Goal: Information Seeking & Learning: Check status

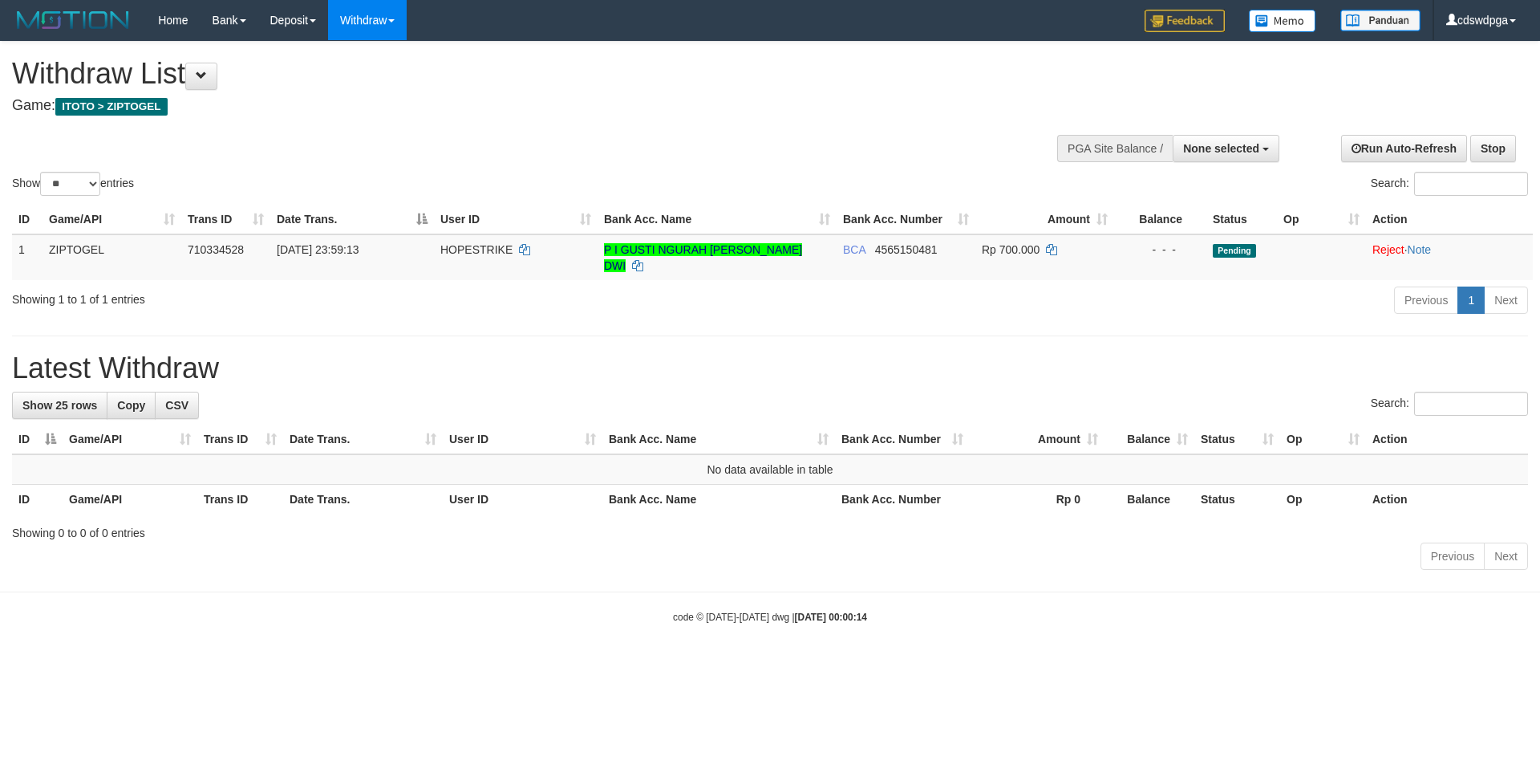
select select
select select "**"
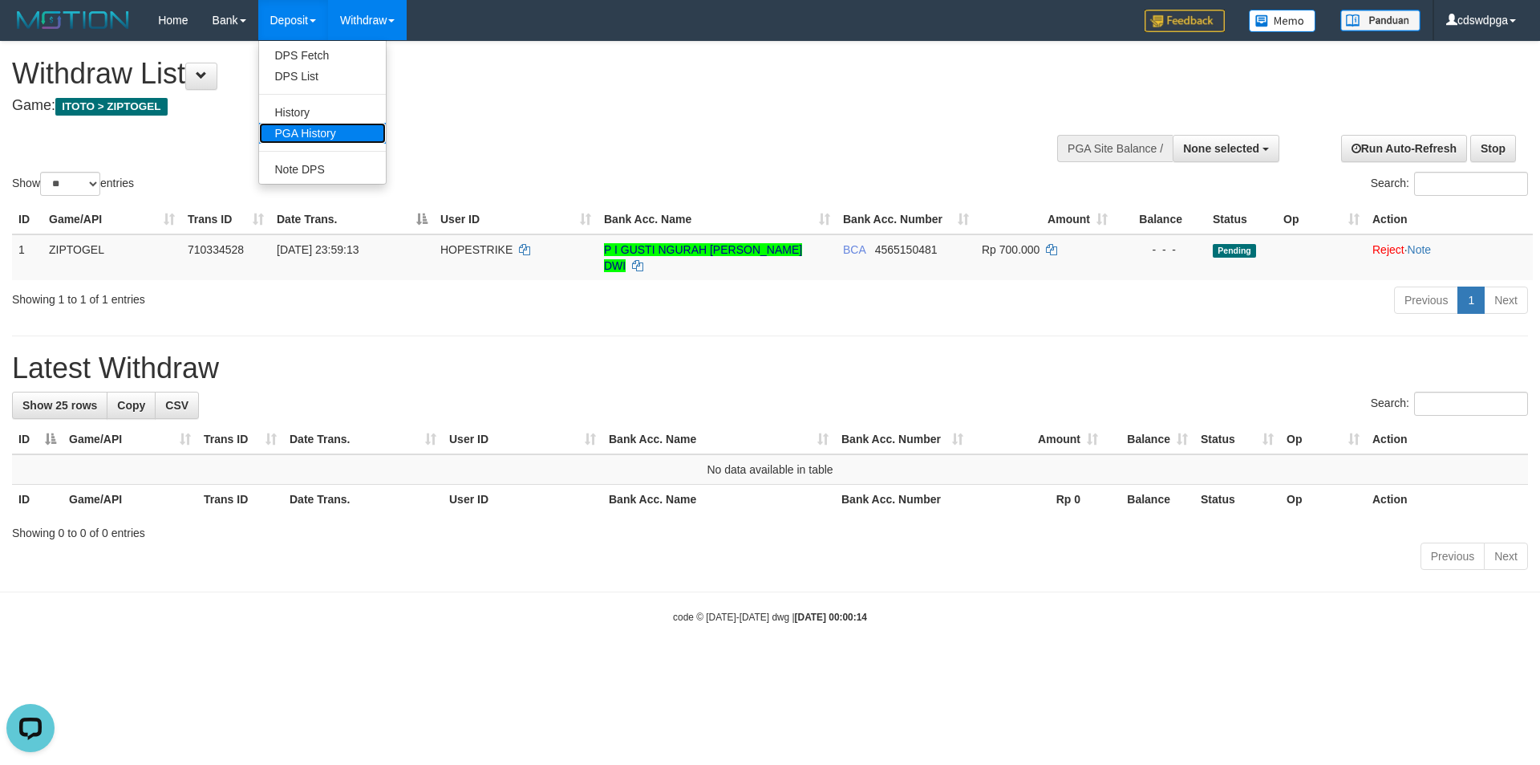
click at [312, 127] on link "PGA History" at bounding box center [322, 133] width 127 height 21
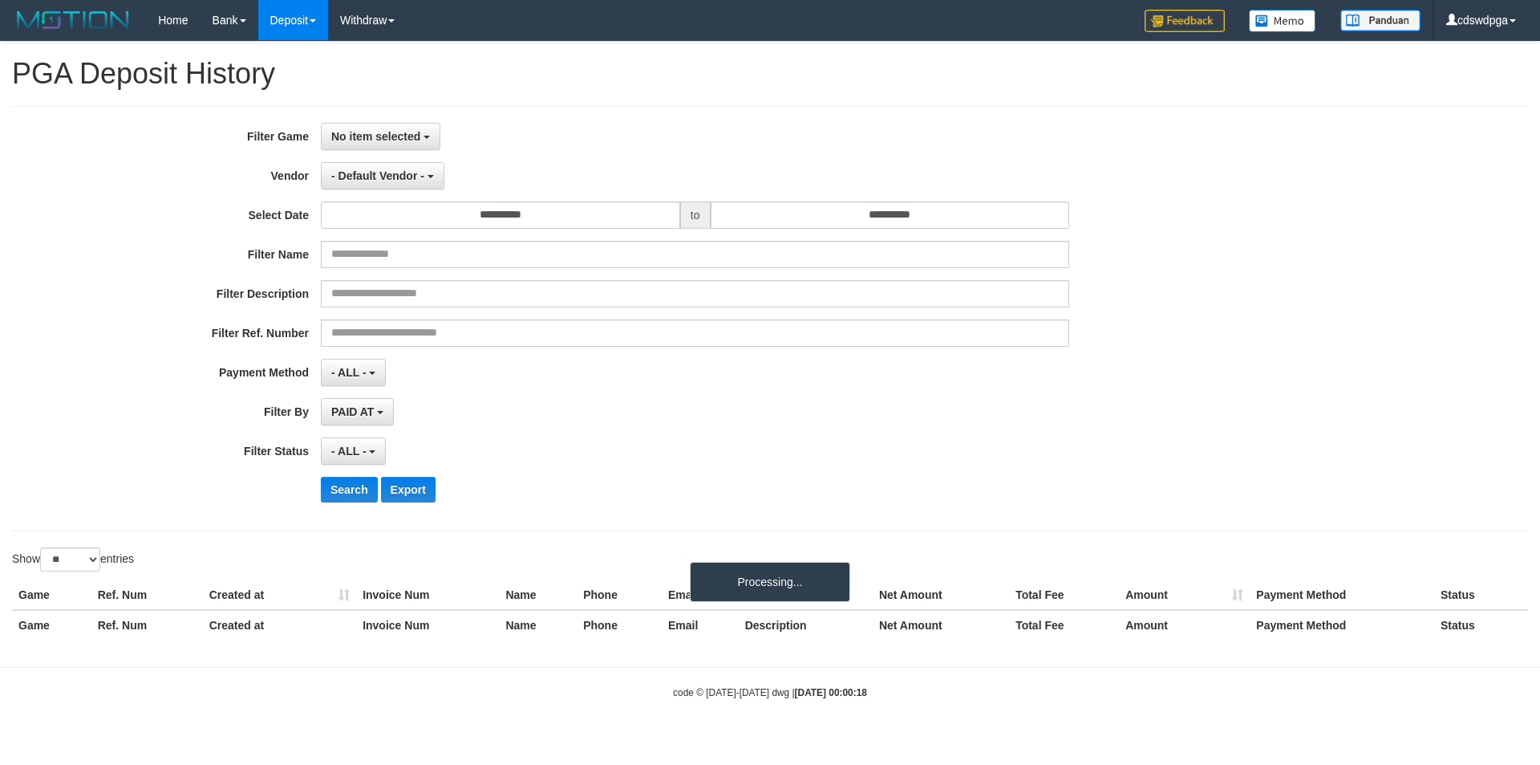
select select
select select "**"
click at [400, 147] on button "No item selected" at bounding box center [381, 136] width 120 height 27
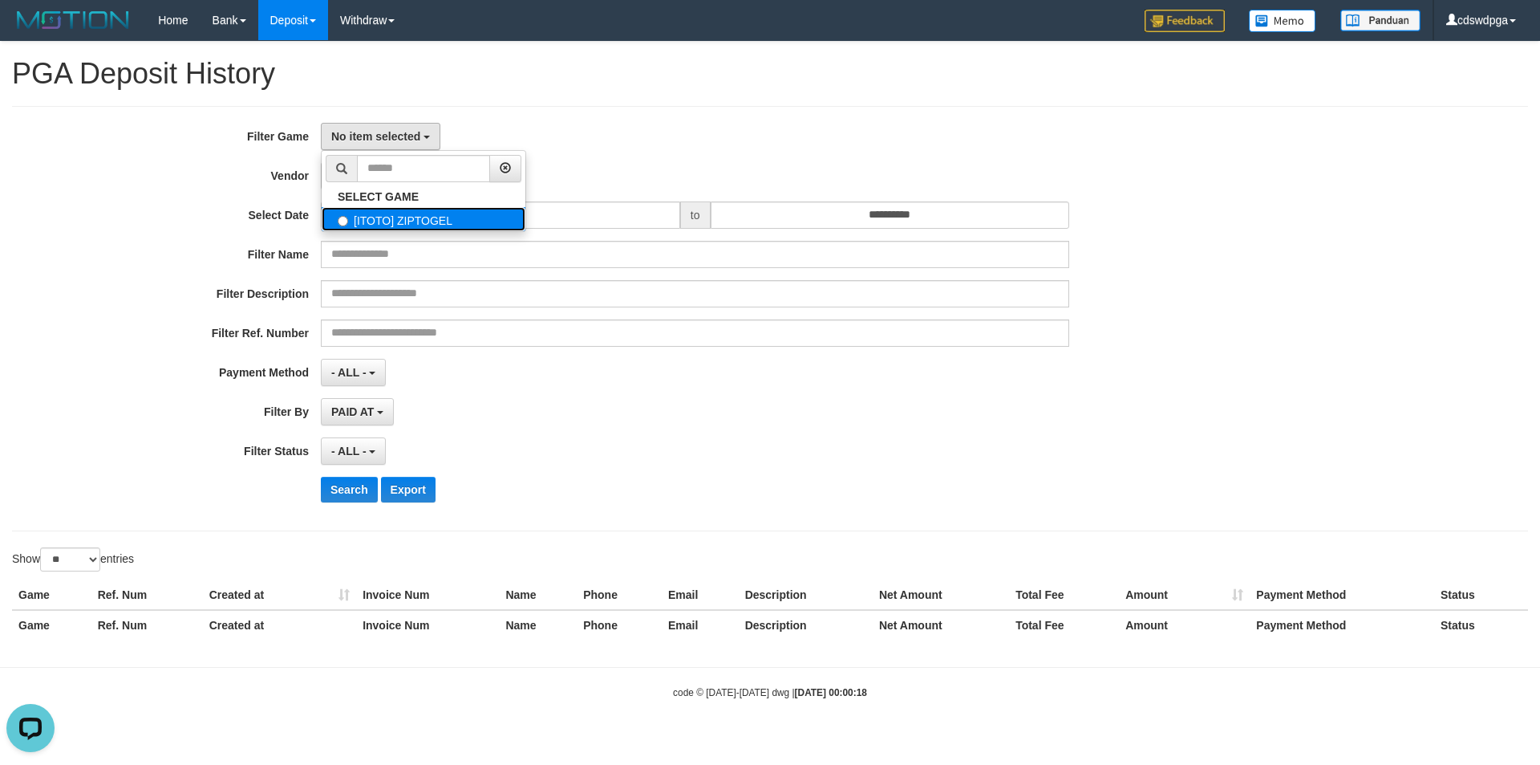
click at [382, 217] on label "[ITOTO] ZIPTOGEL" at bounding box center [424, 219] width 204 height 24
select select "****"
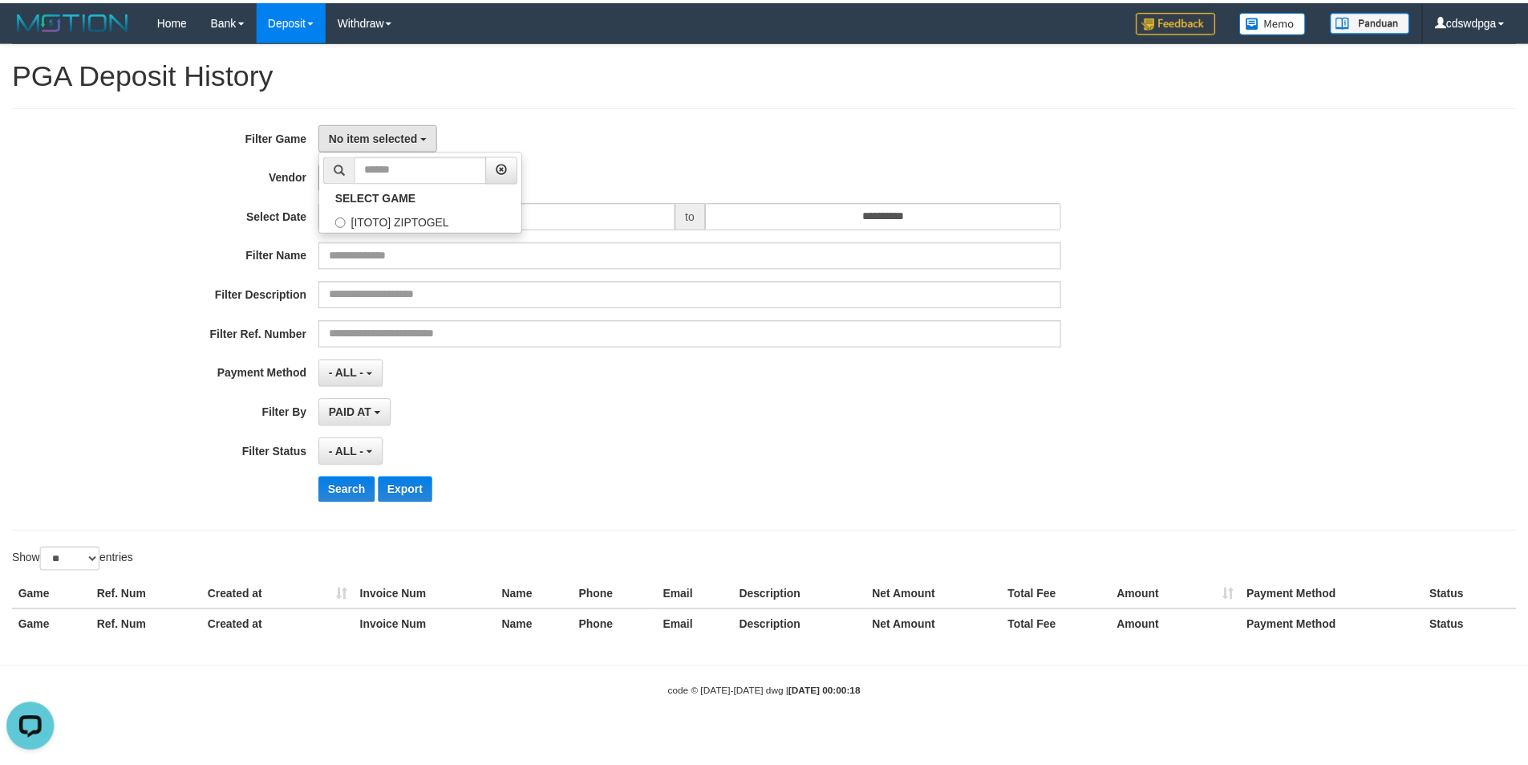
scroll to position [14, 0]
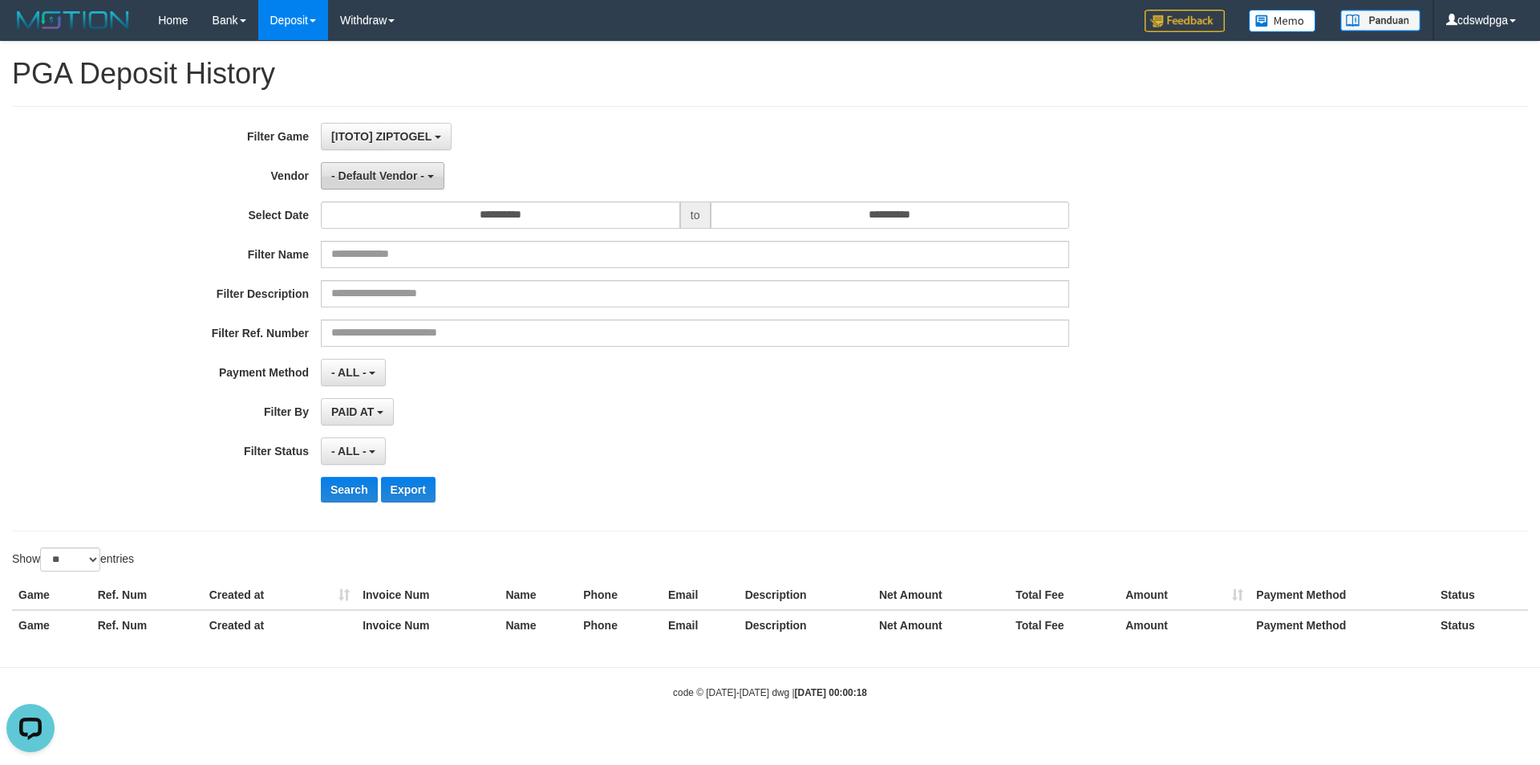
click at [400, 181] on span "- Default Vendor -" at bounding box center [377, 175] width 93 height 13
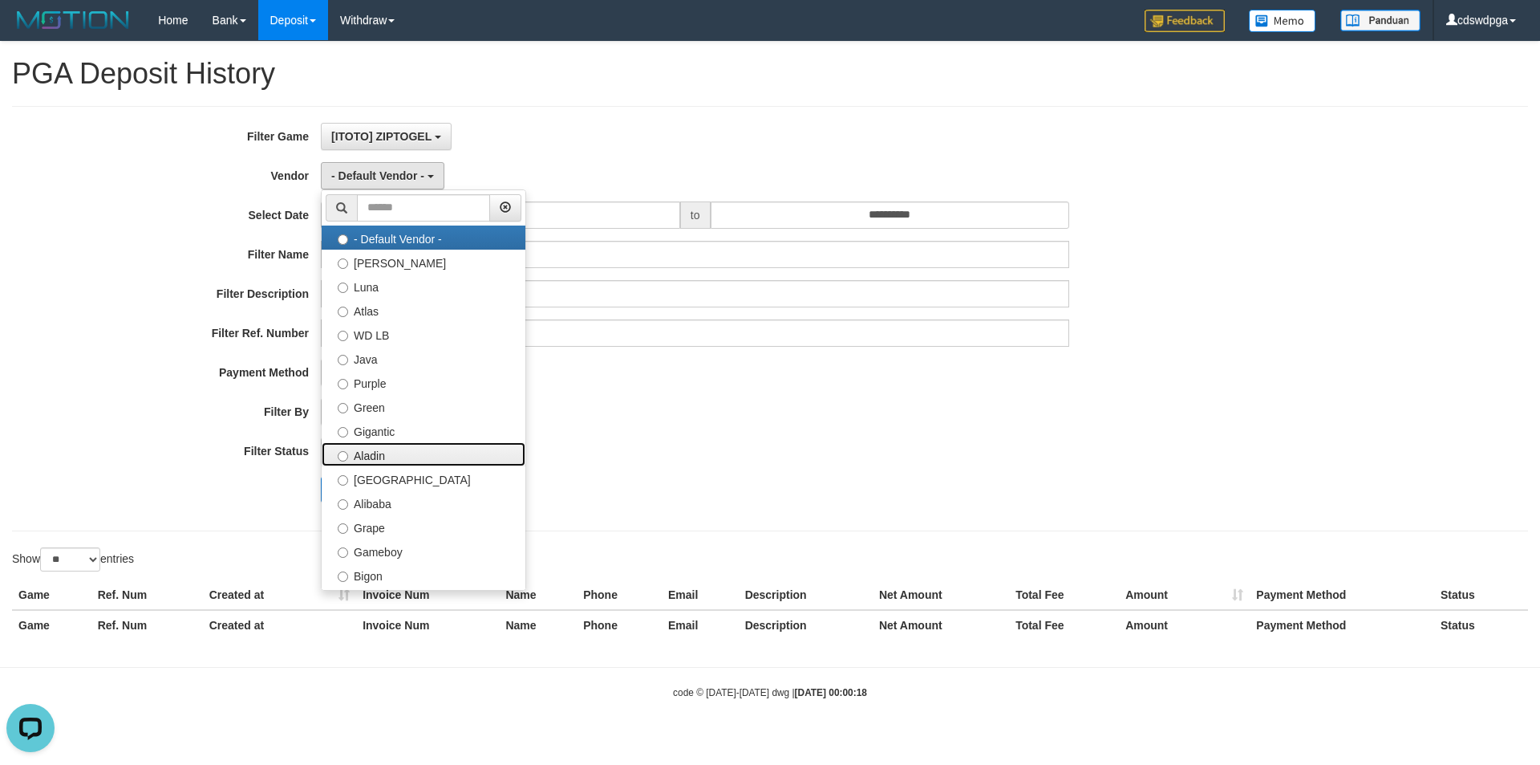
click at [400, 452] on label "Aladin" at bounding box center [424, 454] width 204 height 24
select select "**********"
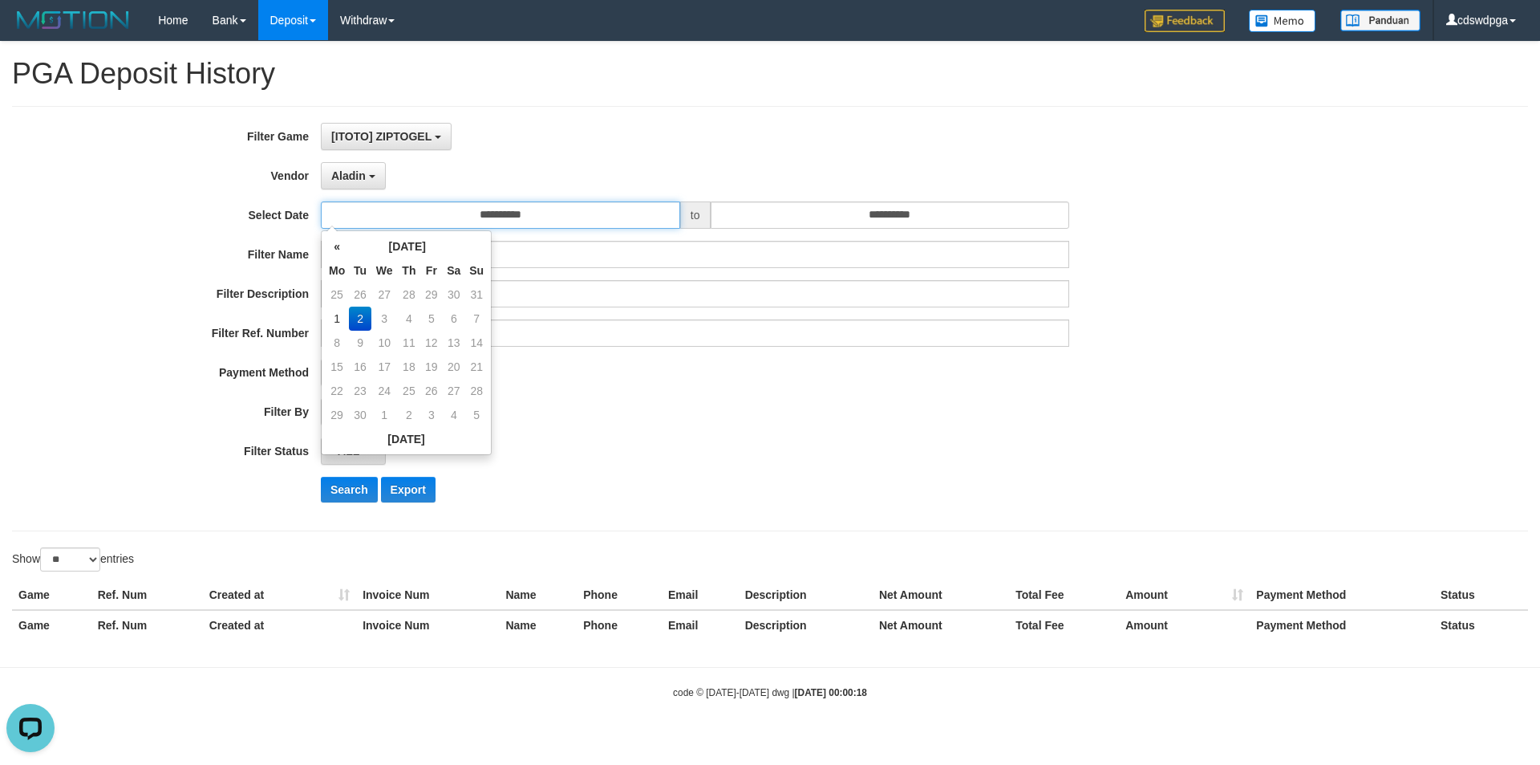
click at [604, 215] on input "**********" at bounding box center [500, 214] width 359 height 27
click at [336, 314] on td "1" at bounding box center [337, 318] width 24 height 24
type input "**********"
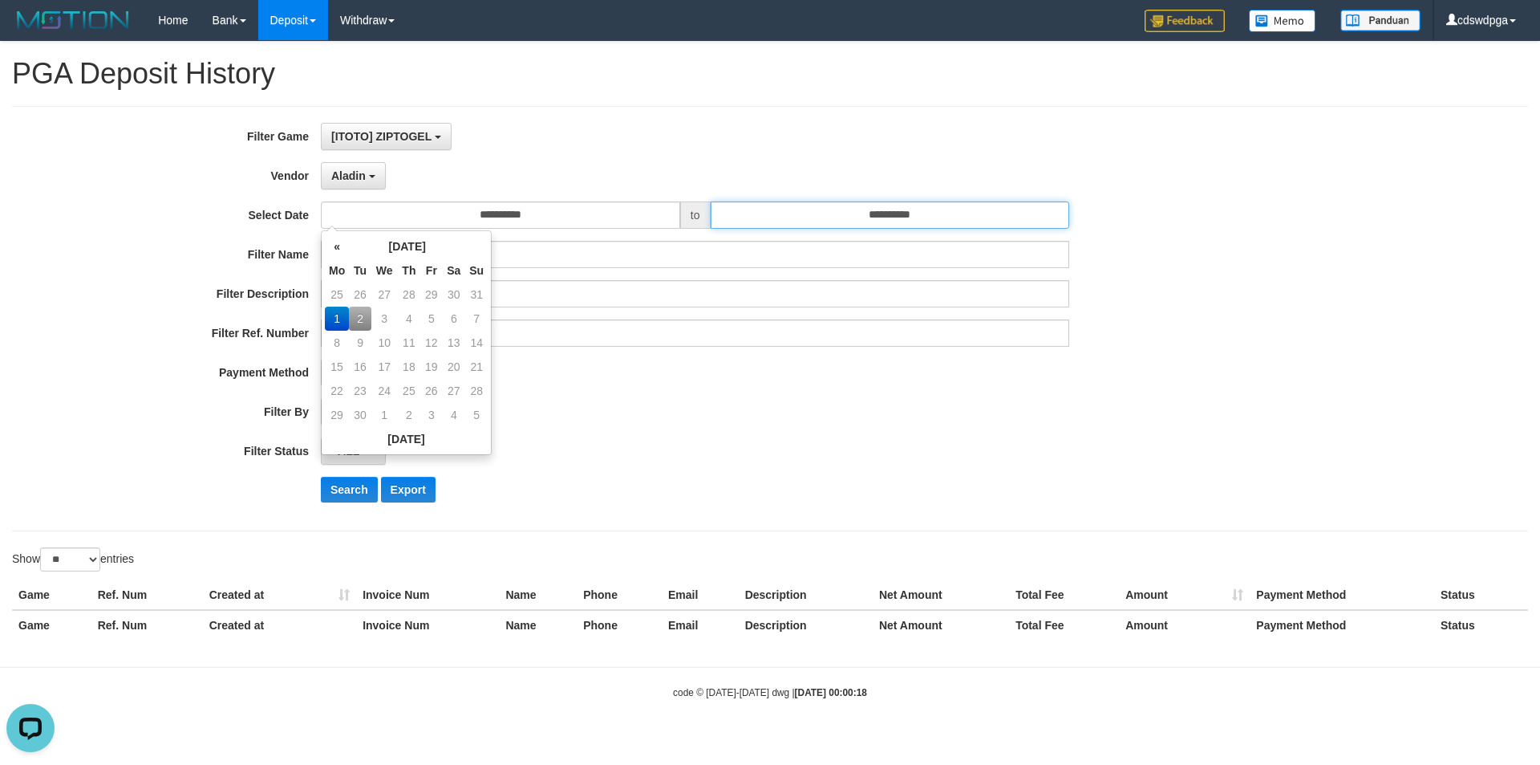
click at [854, 201] on input "**********" at bounding box center [890, 214] width 359 height 27
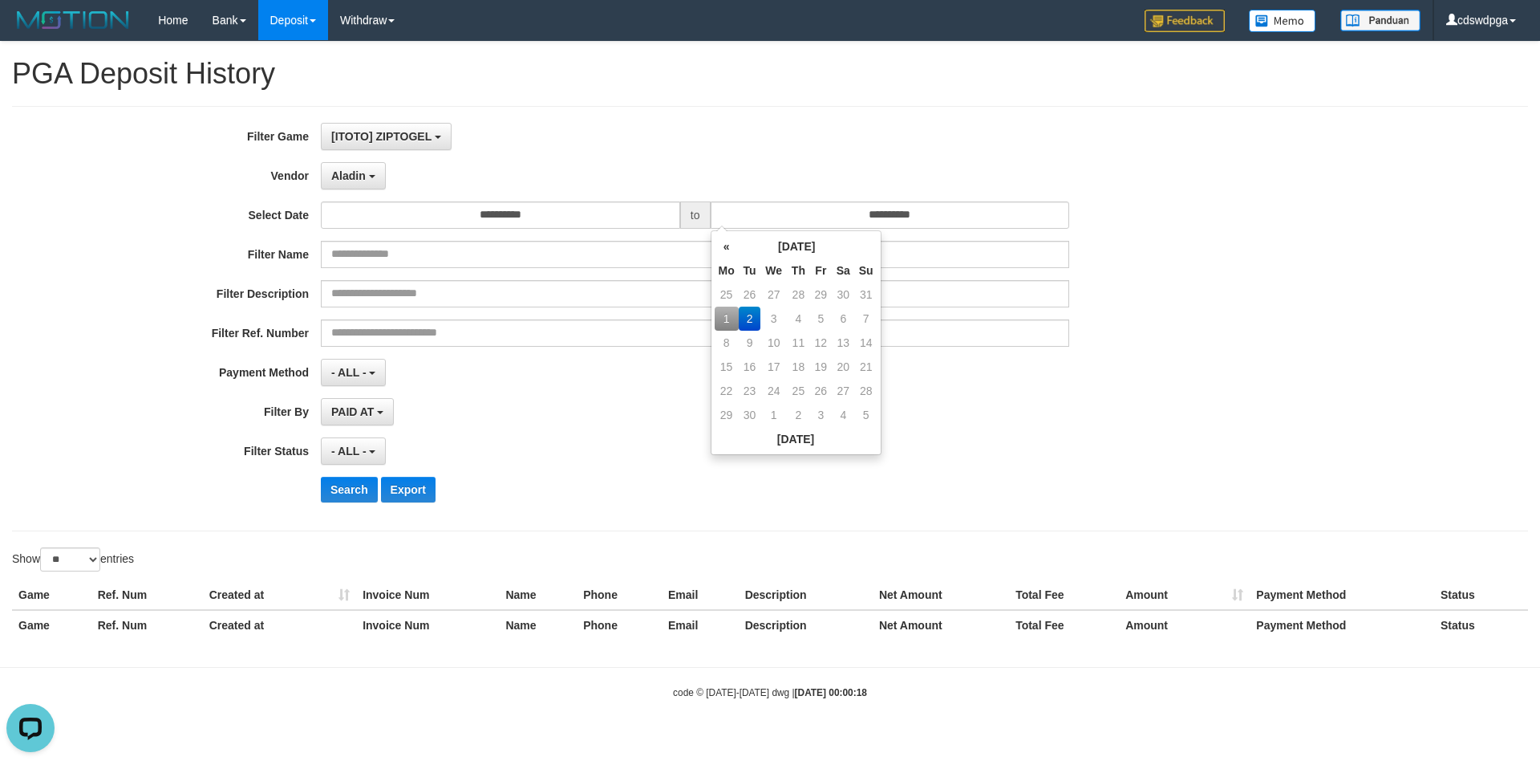
click at [729, 320] on td "1" at bounding box center [727, 318] width 24 height 24
type input "**********"
click at [551, 457] on div "- ALL - SELECT ALL - ALL - SELECT STATUS PENDING/UNPAID PAID CANCELED EXPIRED" at bounding box center [695, 450] width 749 height 27
click at [392, 485] on button "Export" at bounding box center [408, 490] width 55 height 26
click at [367, 490] on button "Search" at bounding box center [349, 490] width 57 height 26
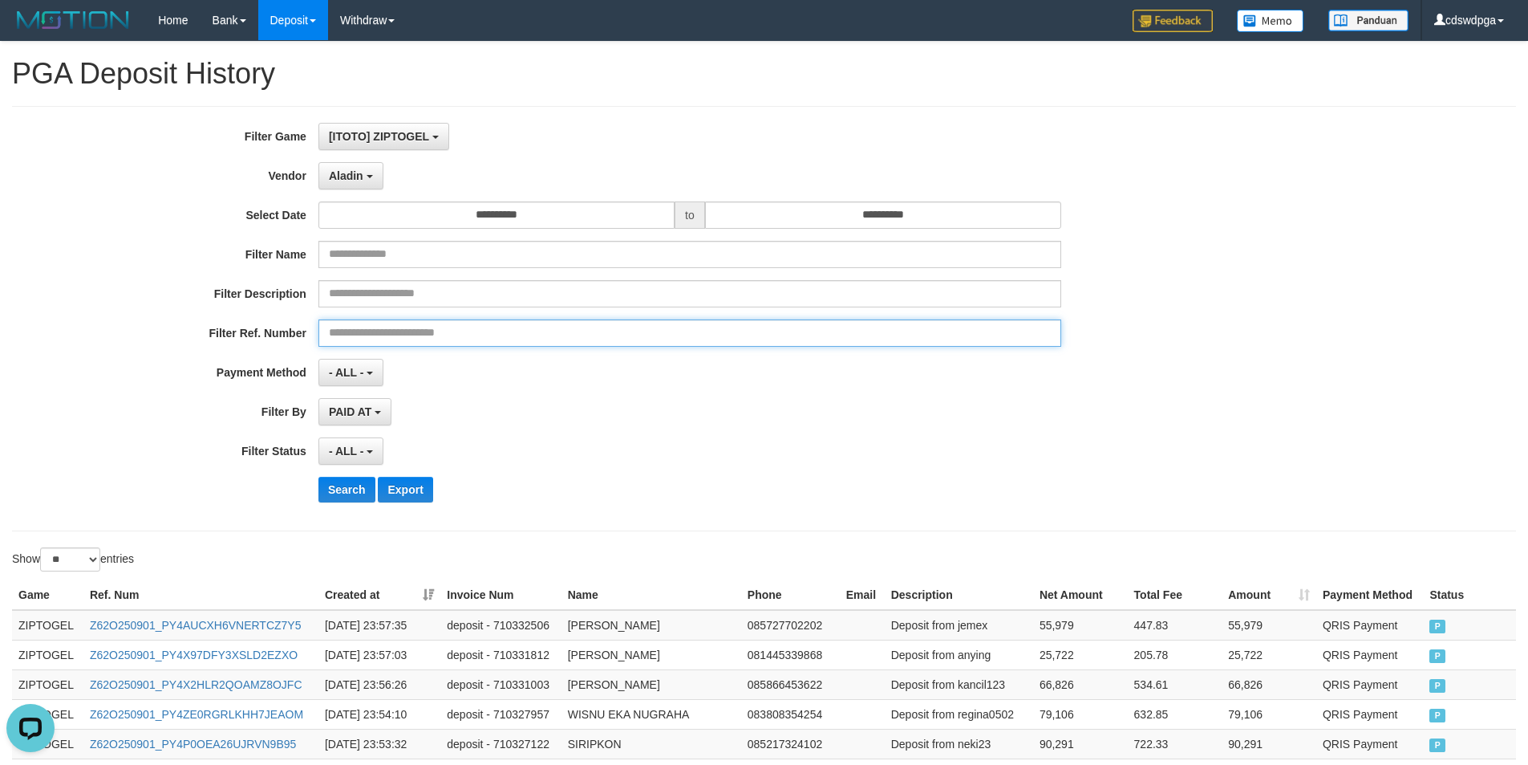
drag, startPoint x: 785, startPoint y: 318, endPoint x: 773, endPoint y: 482, distance: 165.0
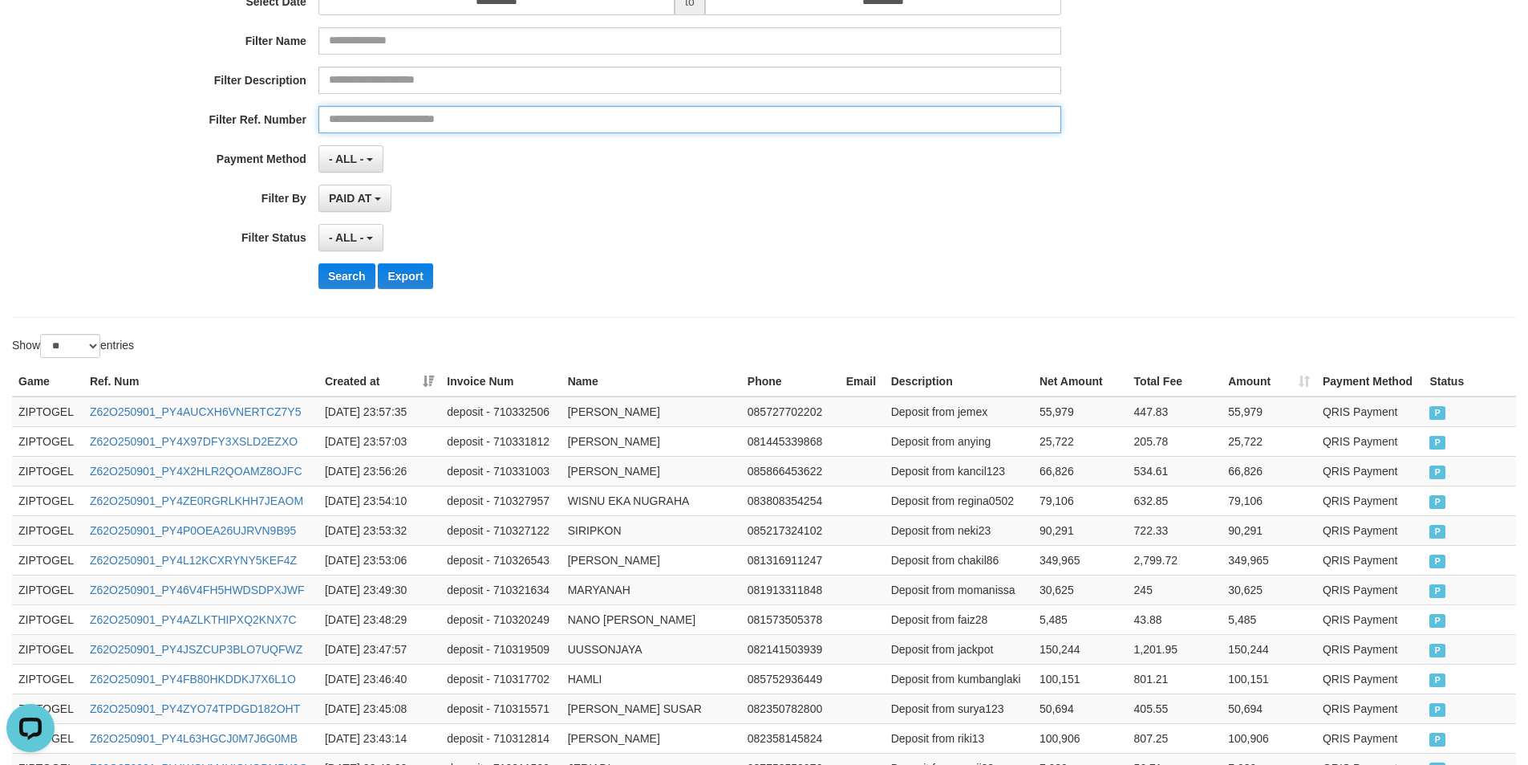
scroll to position [745, 0]
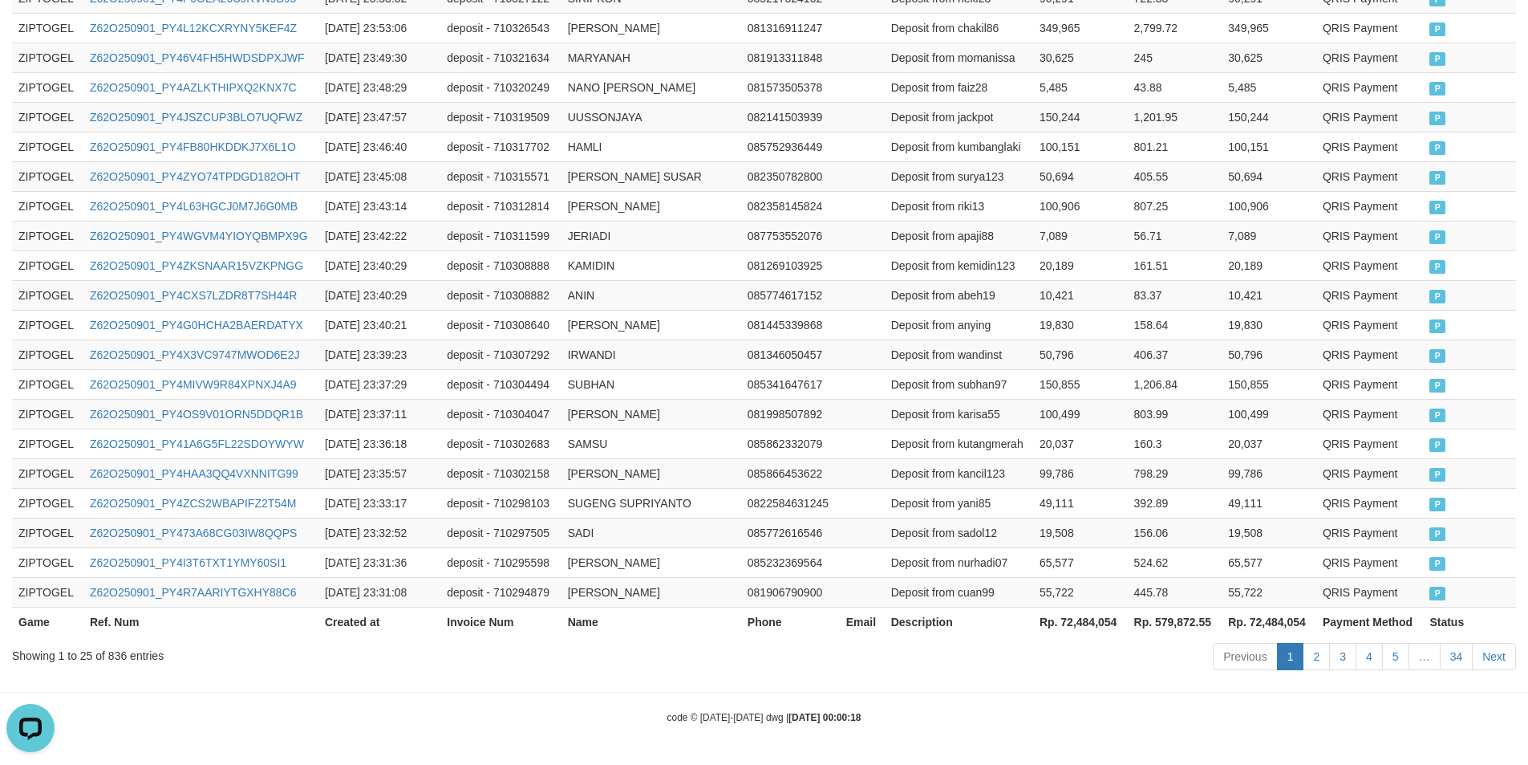
click at [1091, 623] on th "Rp. 72,484,054" at bounding box center [1080, 622] width 95 height 30
copy th "72,484,054"
click at [1182, 620] on th "Rp. 579,872.55" at bounding box center [1175, 622] width 95 height 30
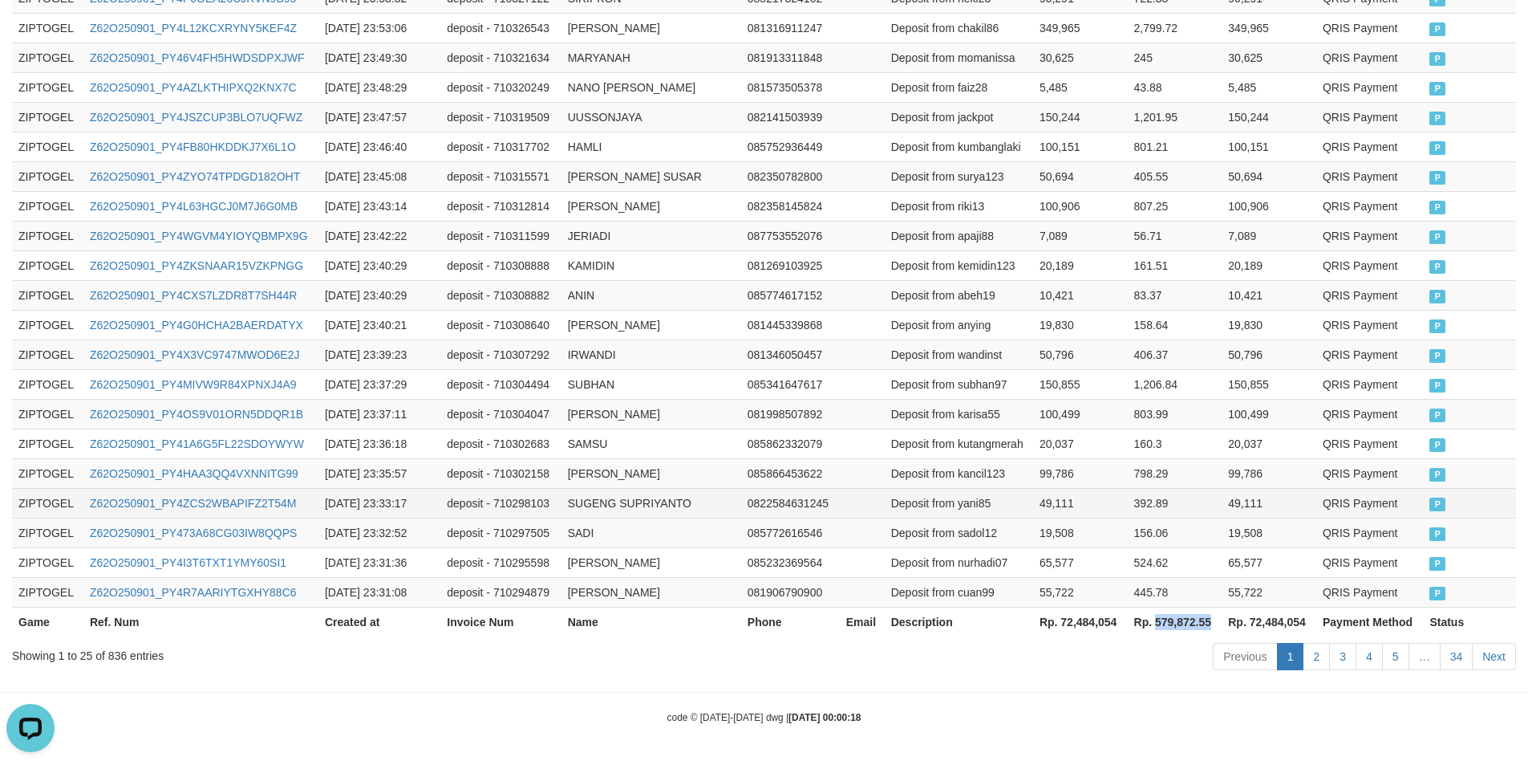
copy th "579,872.55"
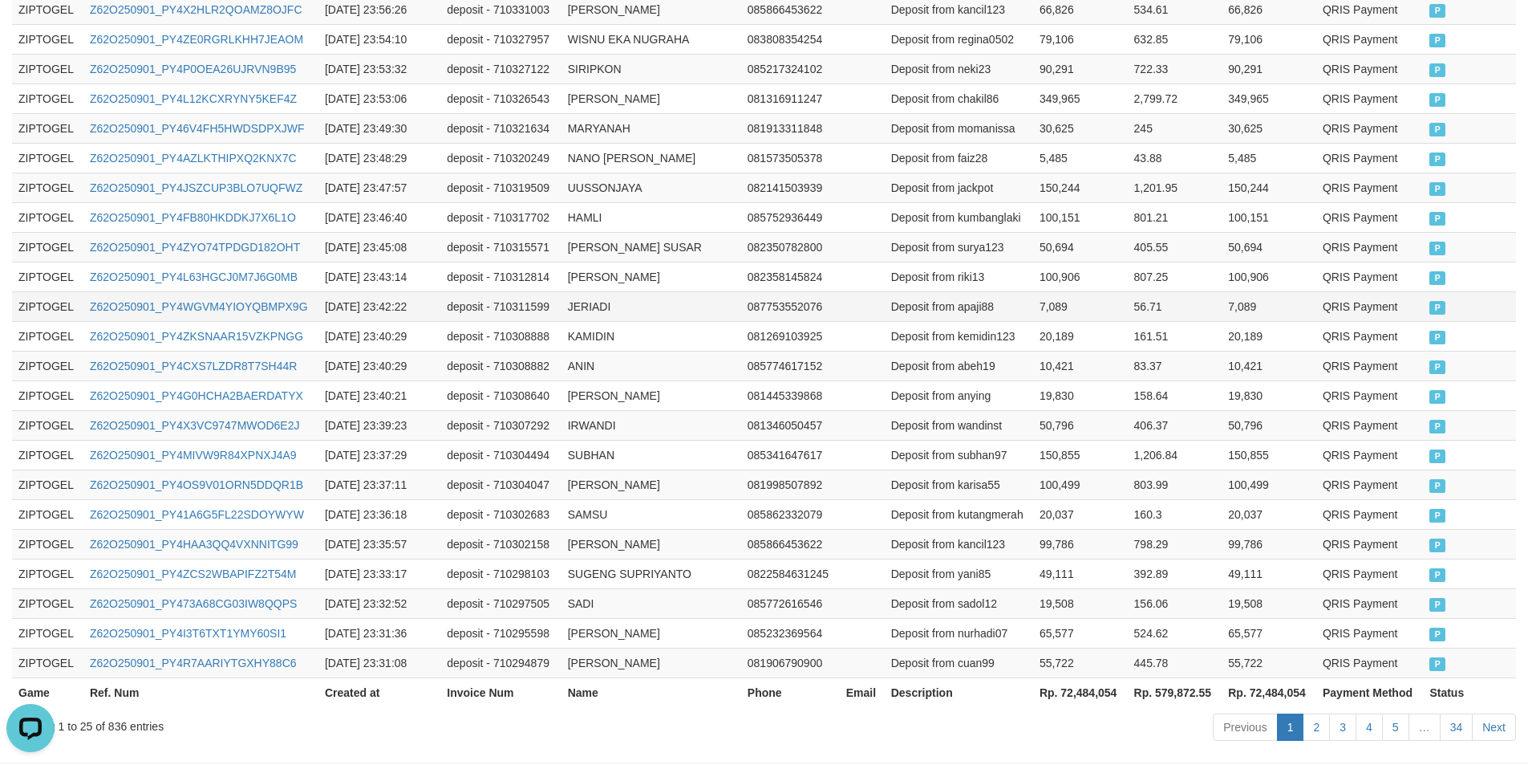
drag, startPoint x: 662, startPoint y: 338, endPoint x: 659, endPoint y: 330, distance: 8.4
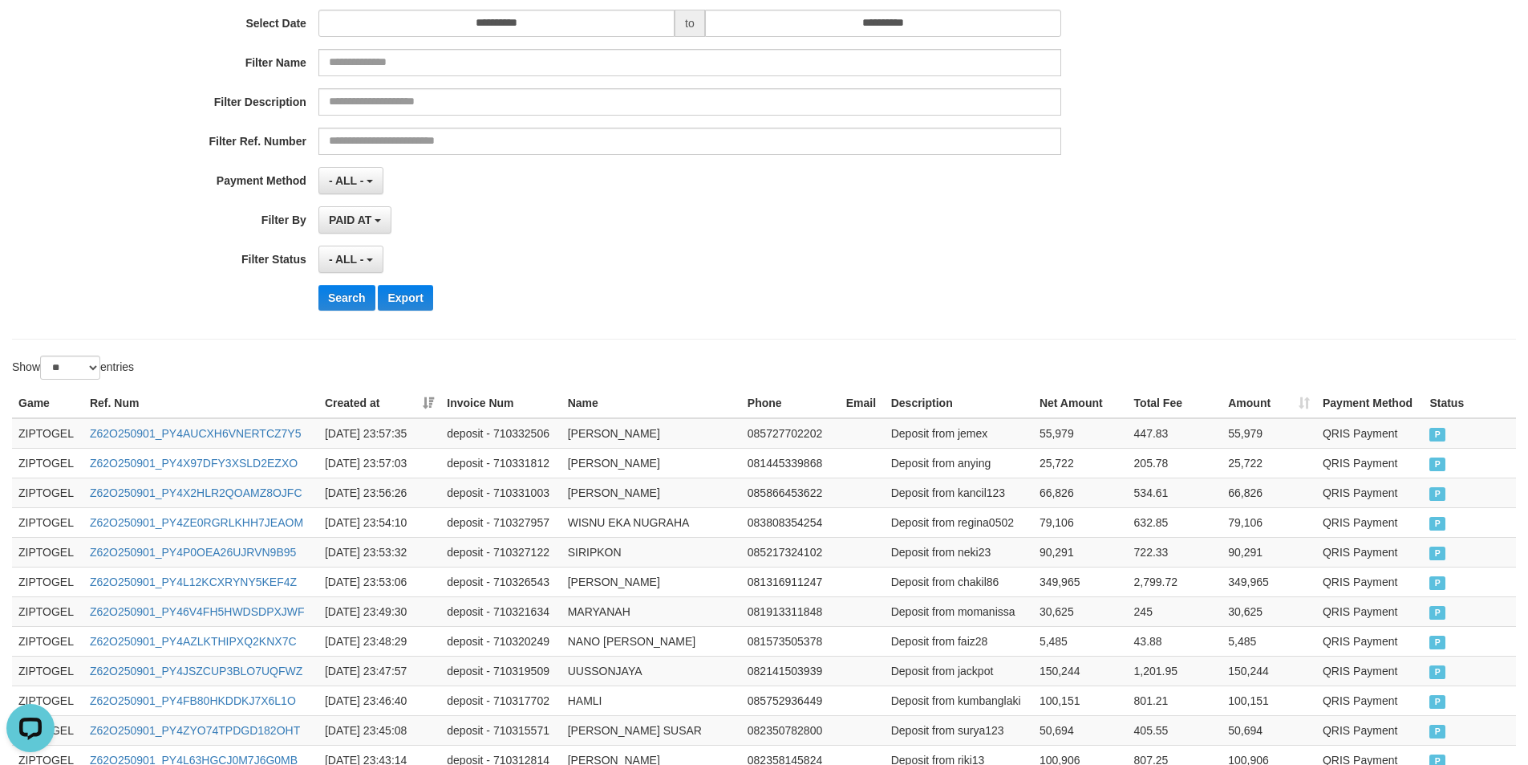
scroll to position [0, 0]
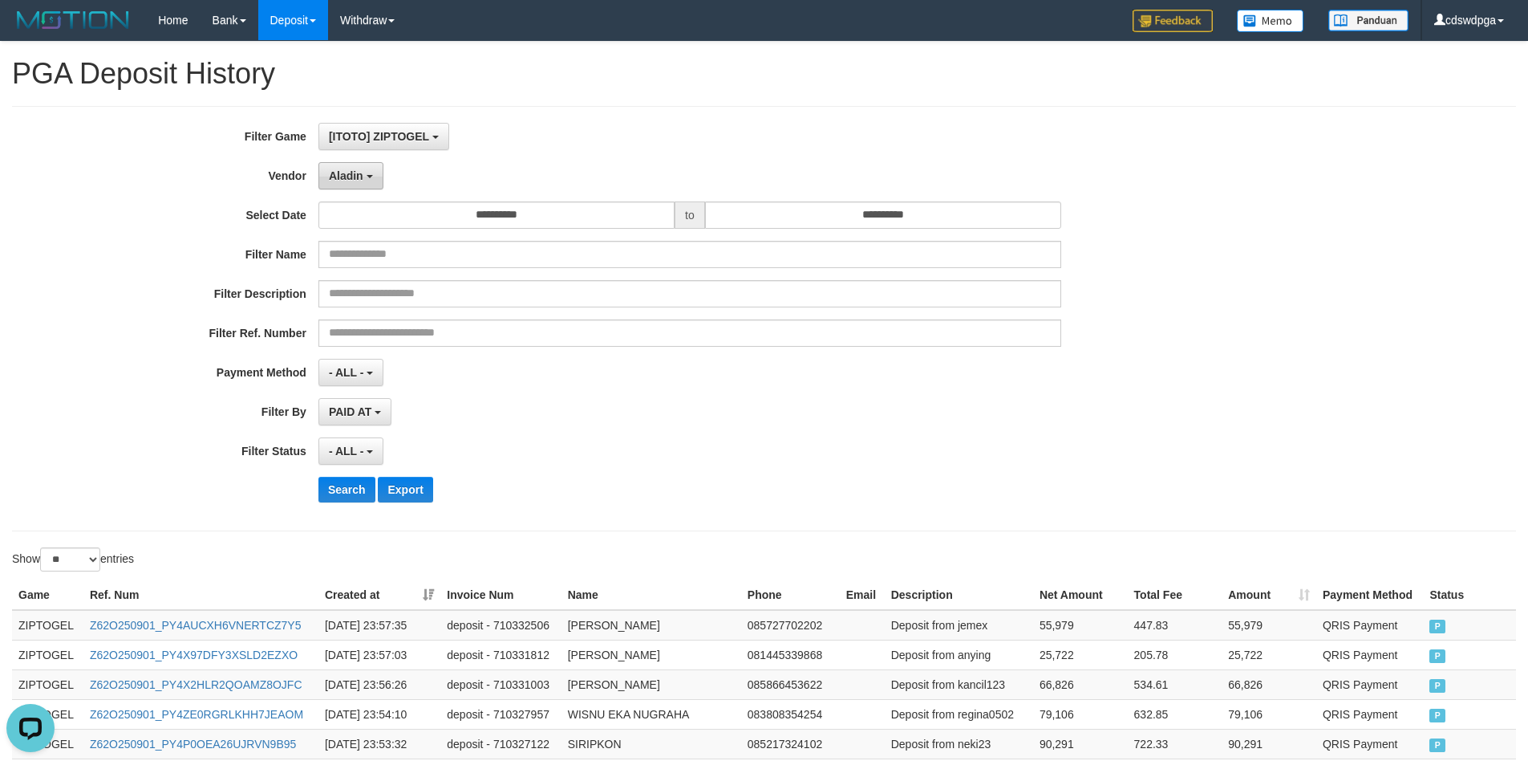
click at [375, 172] on button "Aladin" at bounding box center [351, 175] width 65 height 27
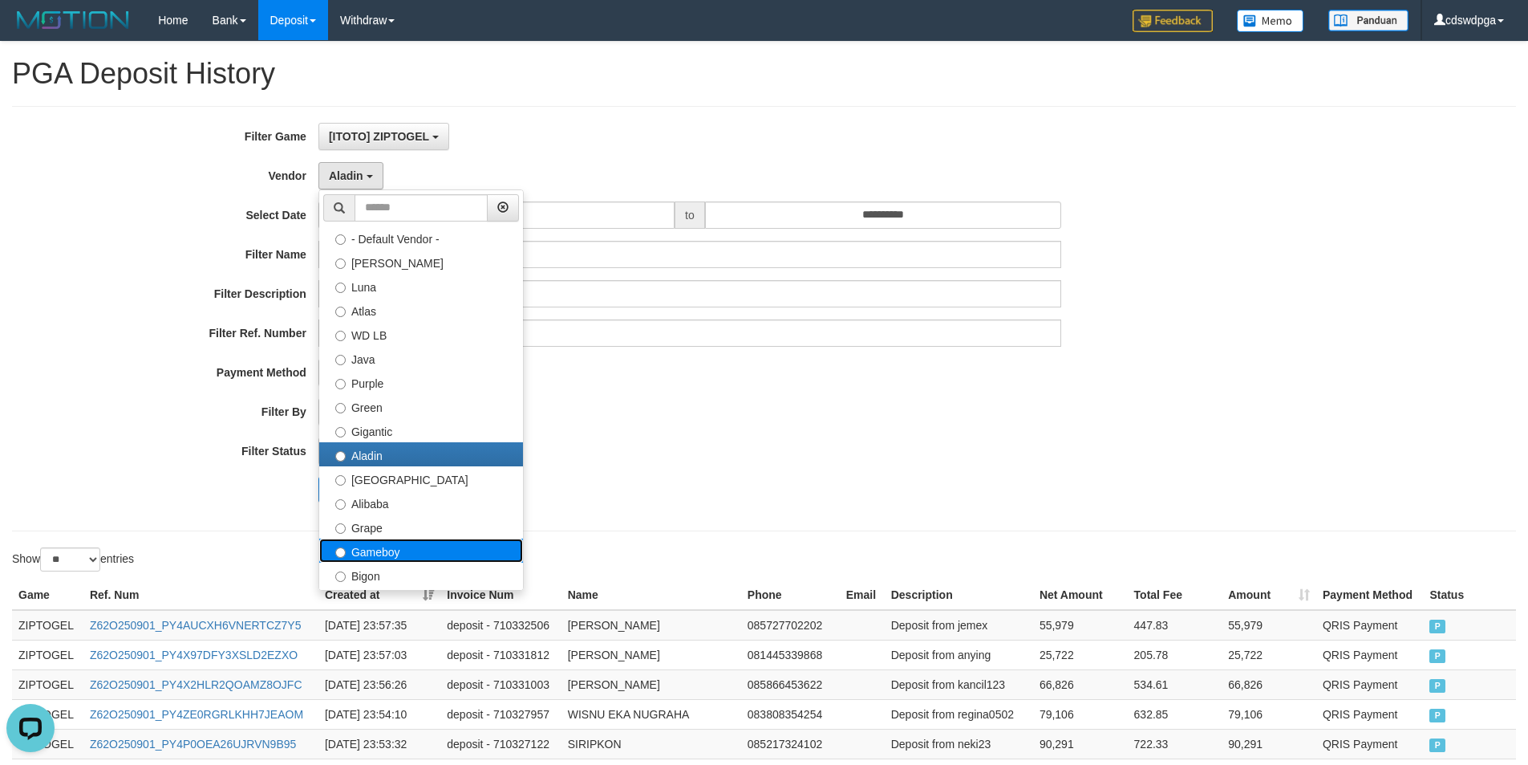
click at [403, 552] on label "Gameboy" at bounding box center [421, 550] width 204 height 24
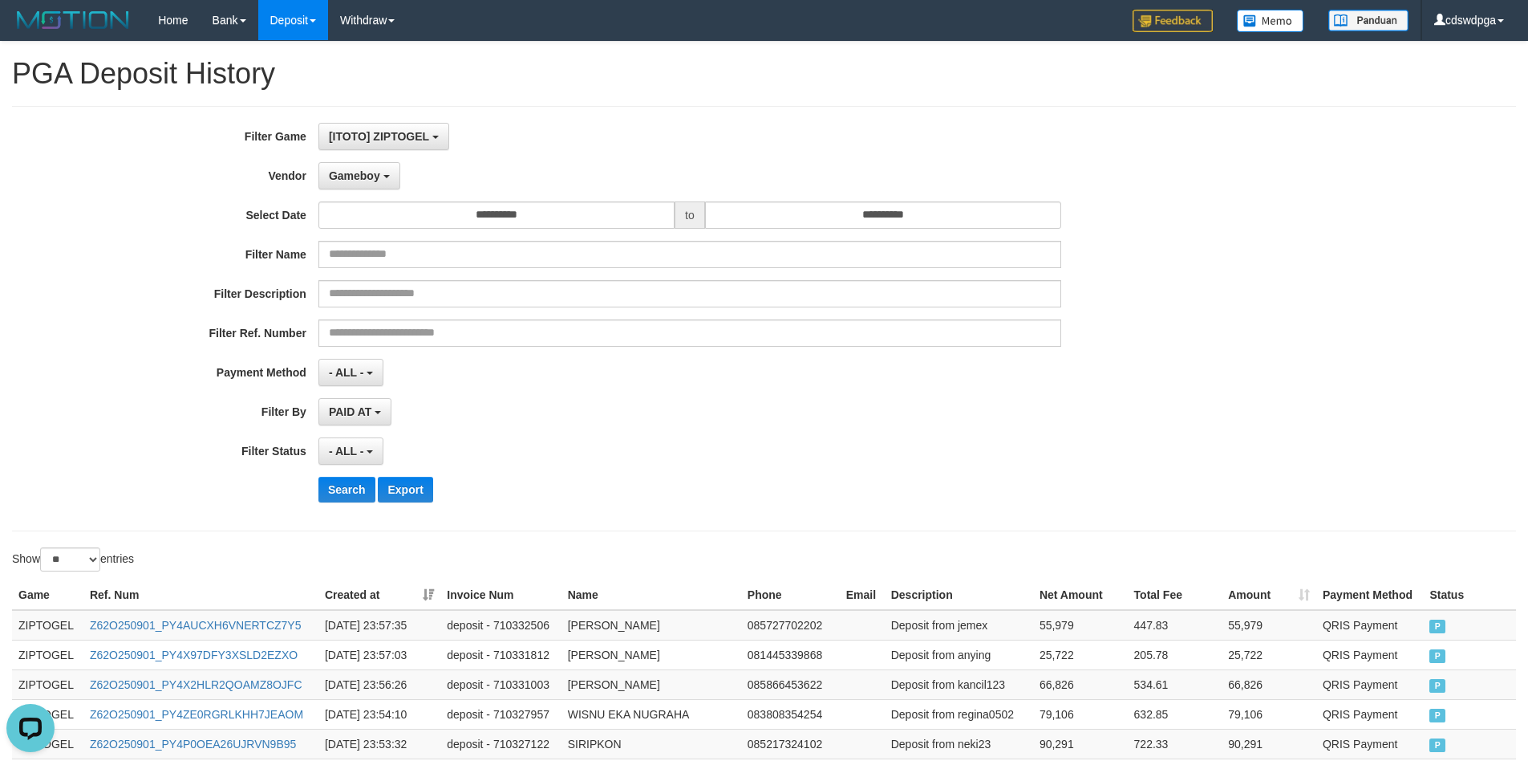
click at [359, 475] on div "**********" at bounding box center [637, 319] width 1274 height 392
click at [354, 489] on button "Search" at bounding box center [347, 490] width 57 height 26
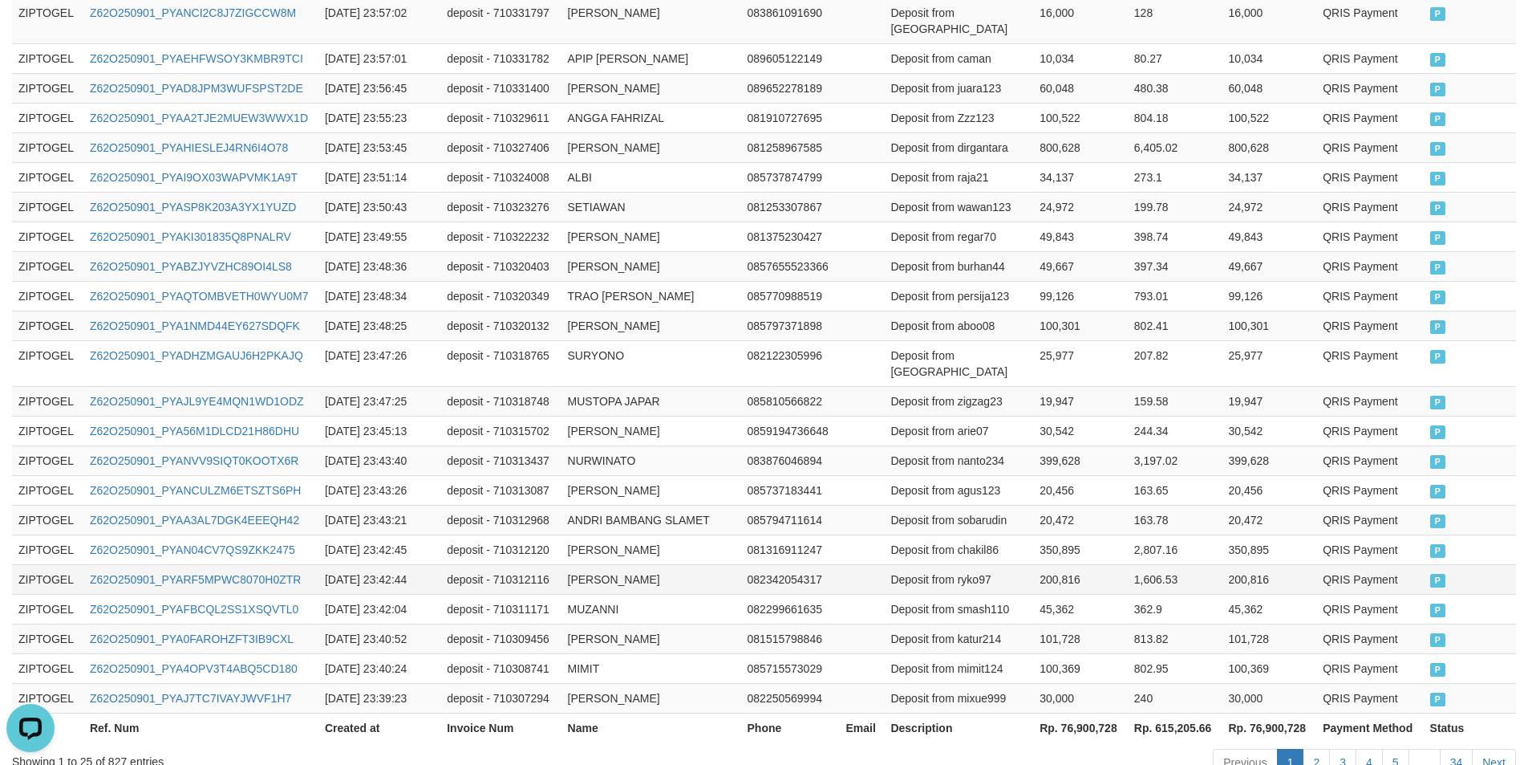
scroll to position [745, 0]
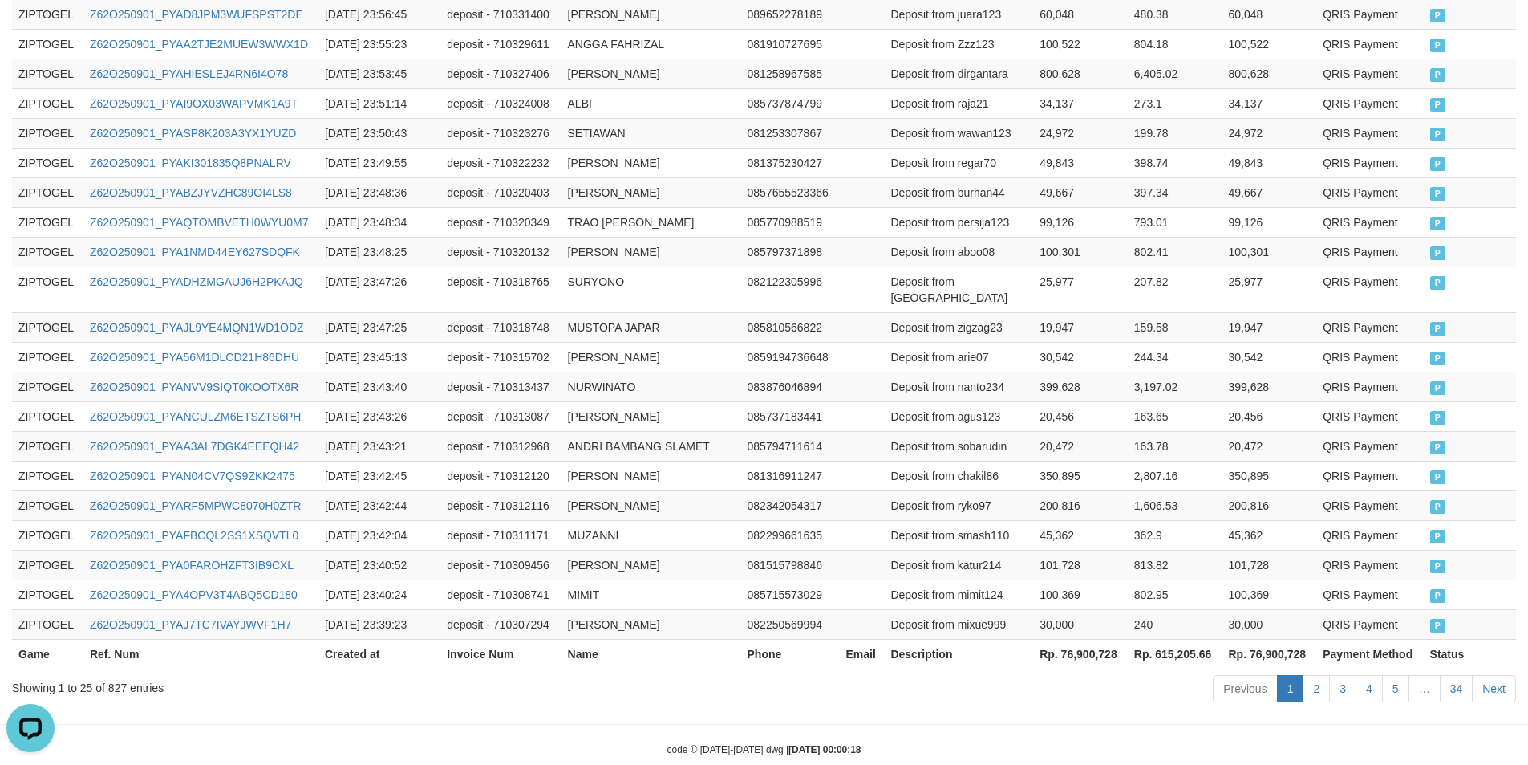
click at [1099, 639] on th "Rp. 76,900,728" at bounding box center [1080, 654] width 95 height 30
copy th "76,900,728"
click at [1182, 639] on th "Rp. 615,205.66" at bounding box center [1175, 654] width 95 height 30
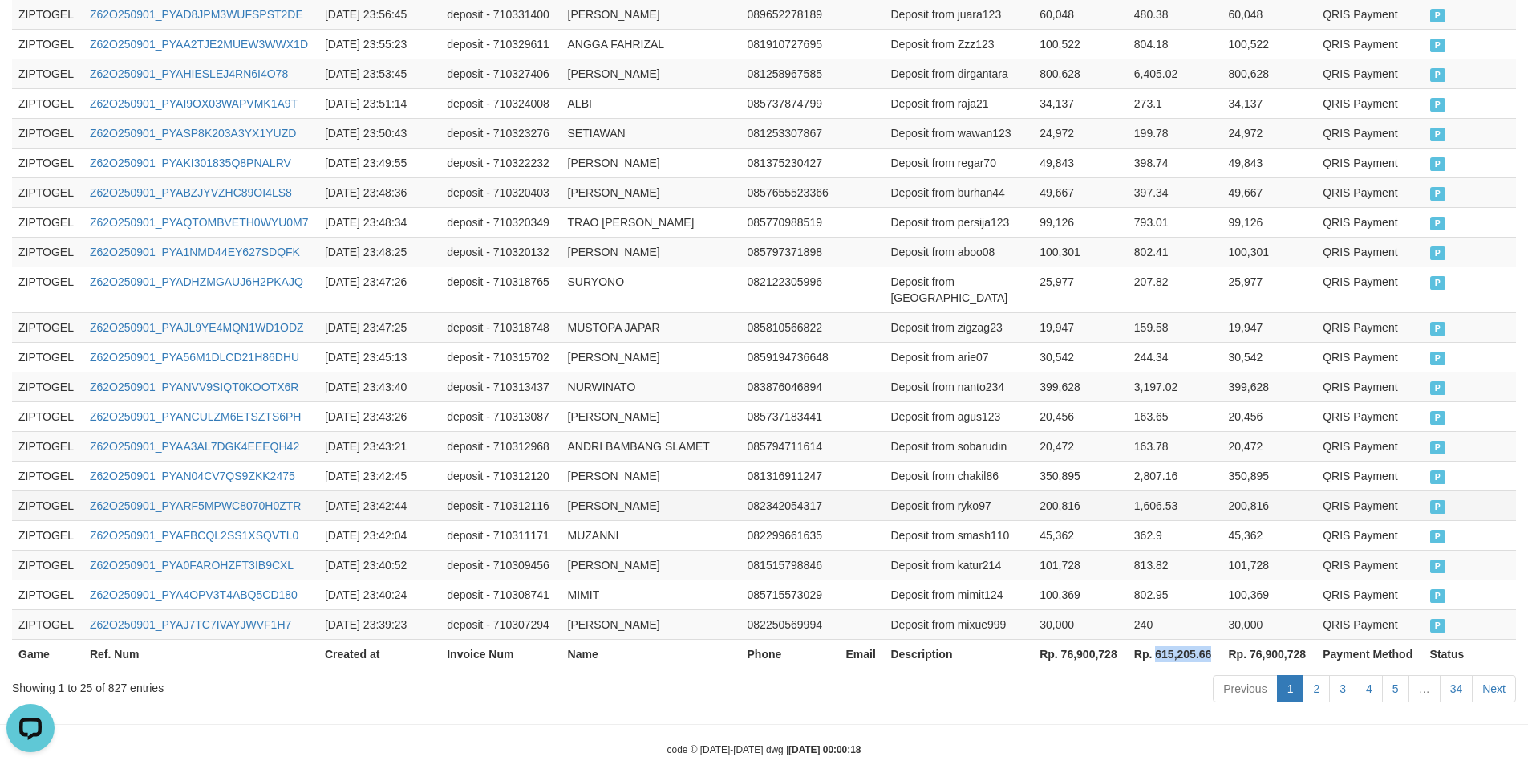
copy th "615,205.66"
drag, startPoint x: 552, startPoint y: 617, endPoint x: 554, endPoint y: 607, distance: 9.9
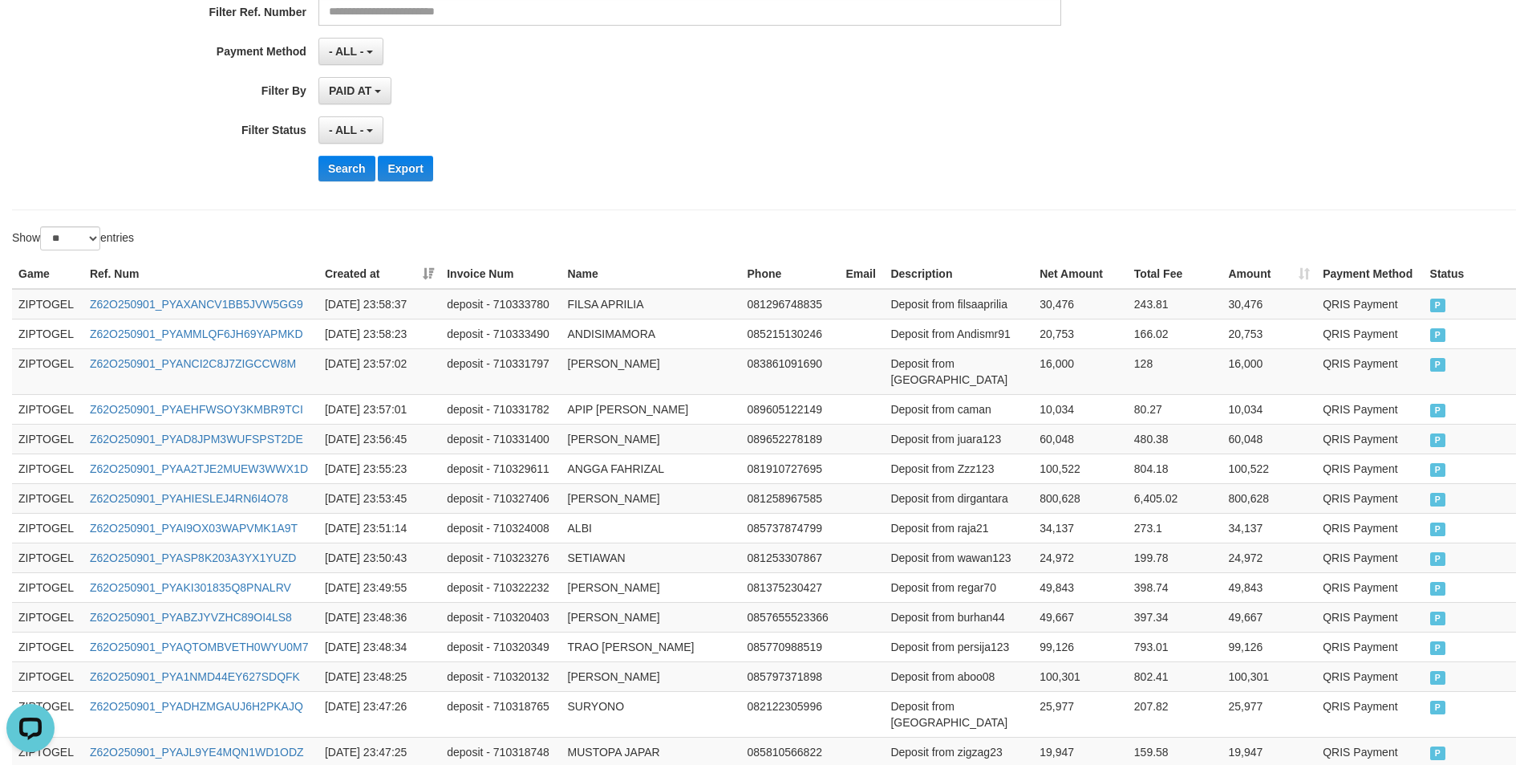
scroll to position [0, 0]
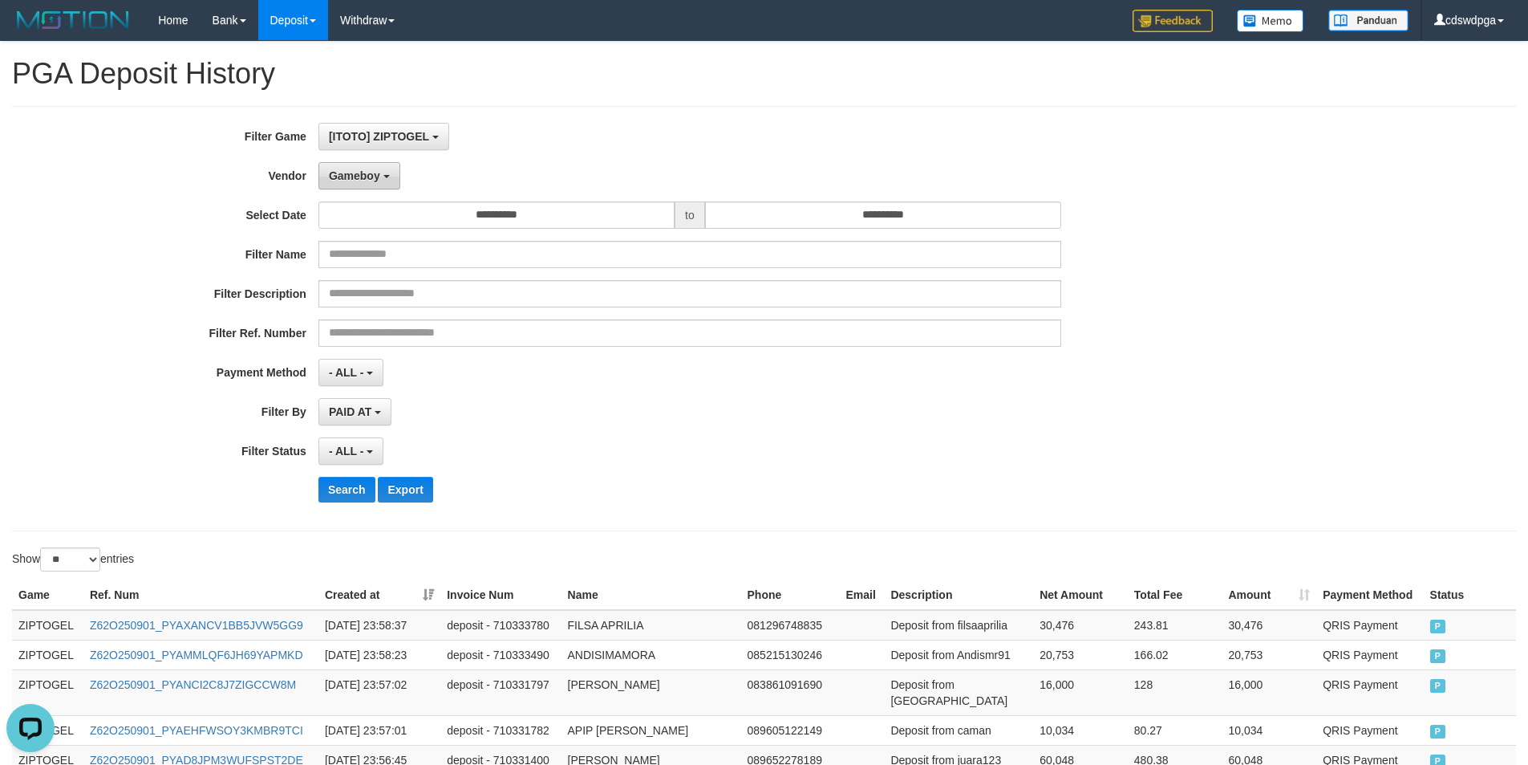
click at [372, 177] on span "Gameboy" at bounding box center [354, 175] width 51 height 13
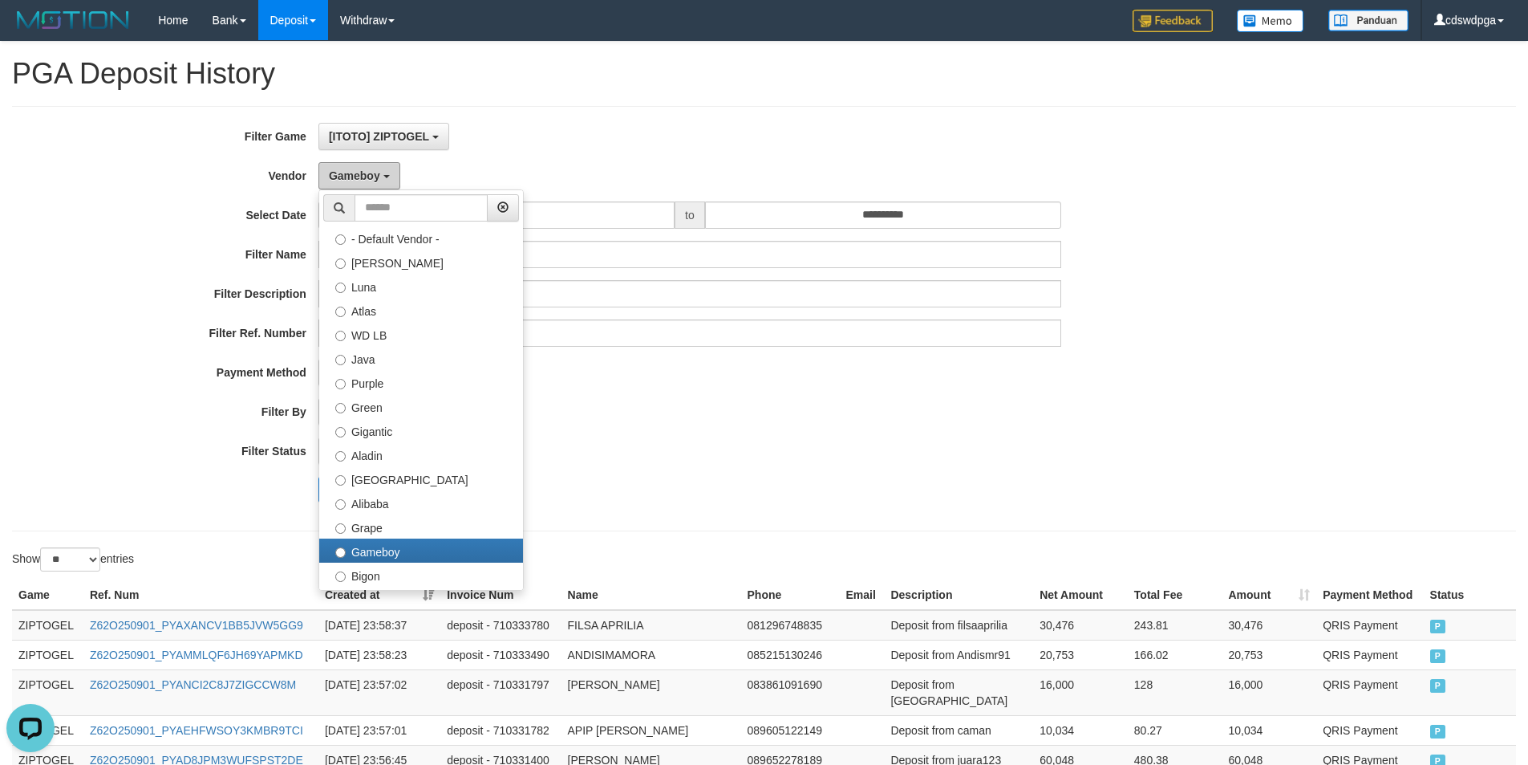
scroll to position [526, 0]
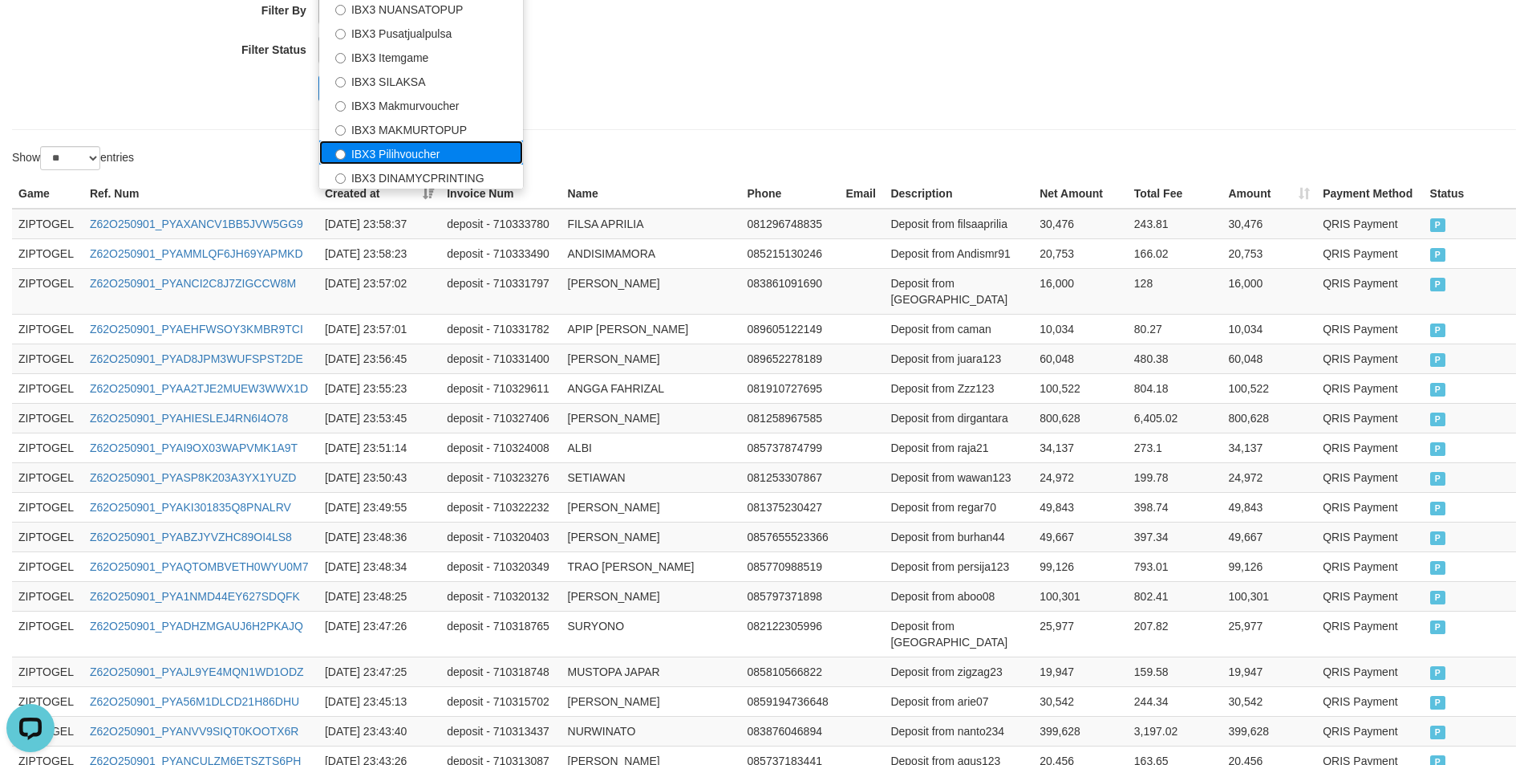
click at [404, 149] on label "IBX3 Pilihvoucher" at bounding box center [421, 152] width 204 height 24
select select "**********"
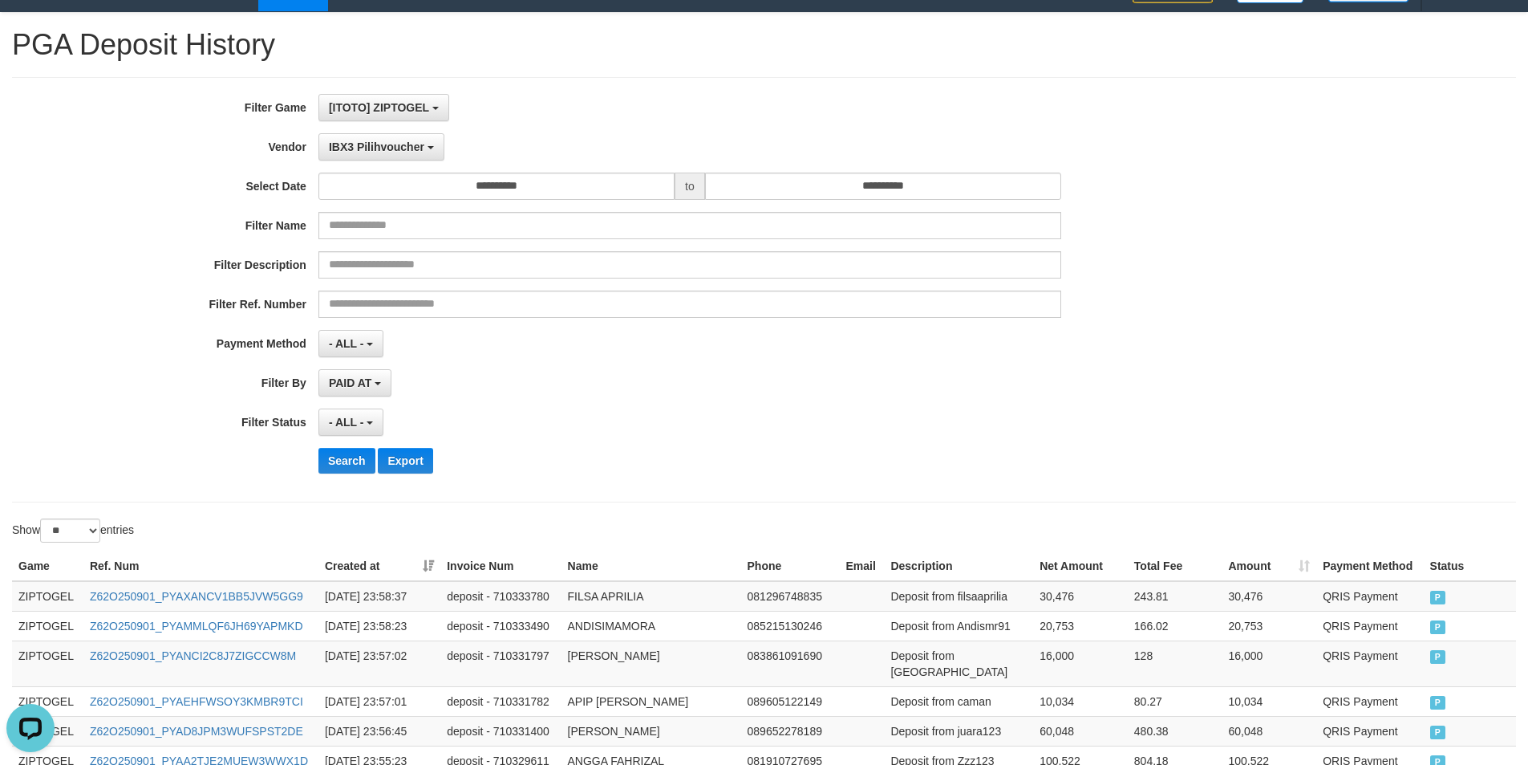
scroll to position [0, 0]
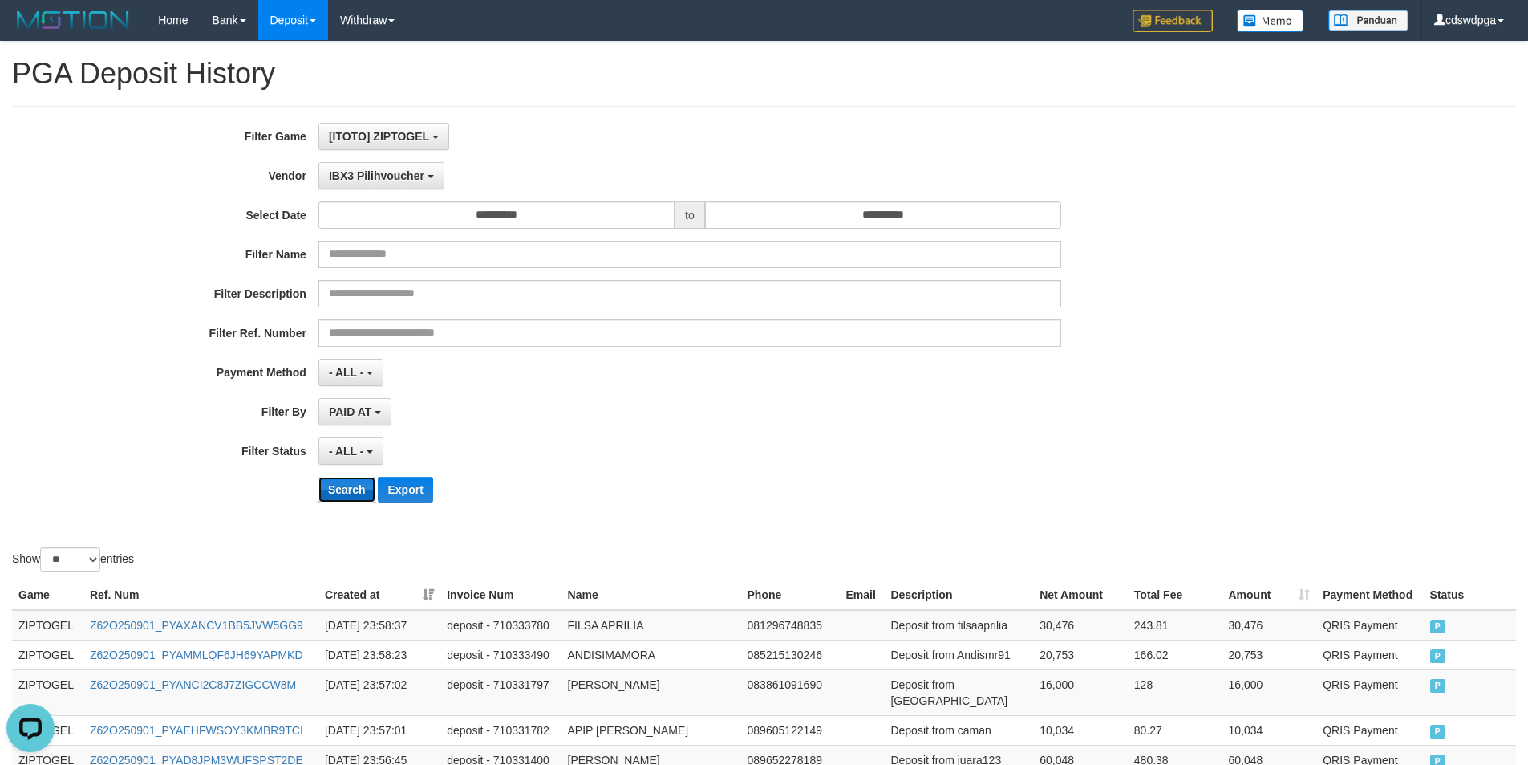
click at [349, 495] on button "Search" at bounding box center [347, 490] width 57 height 26
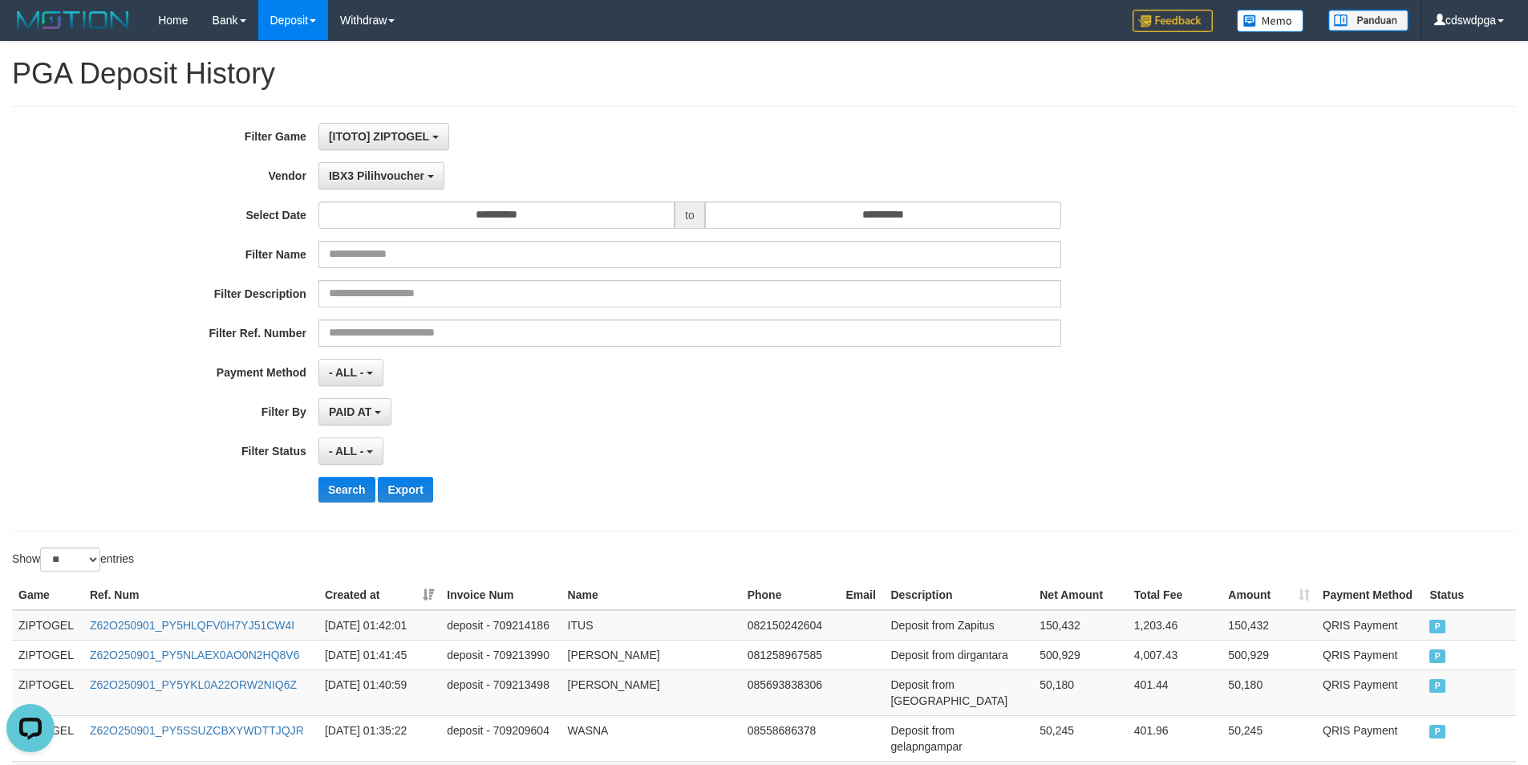
click at [1023, 379] on div "- ALL - SELECT ALL - ALL - SELECT PAYMENT METHOD Mandiri BNI OVO CIMB BRI MAYBA…" at bounding box center [690, 372] width 743 height 27
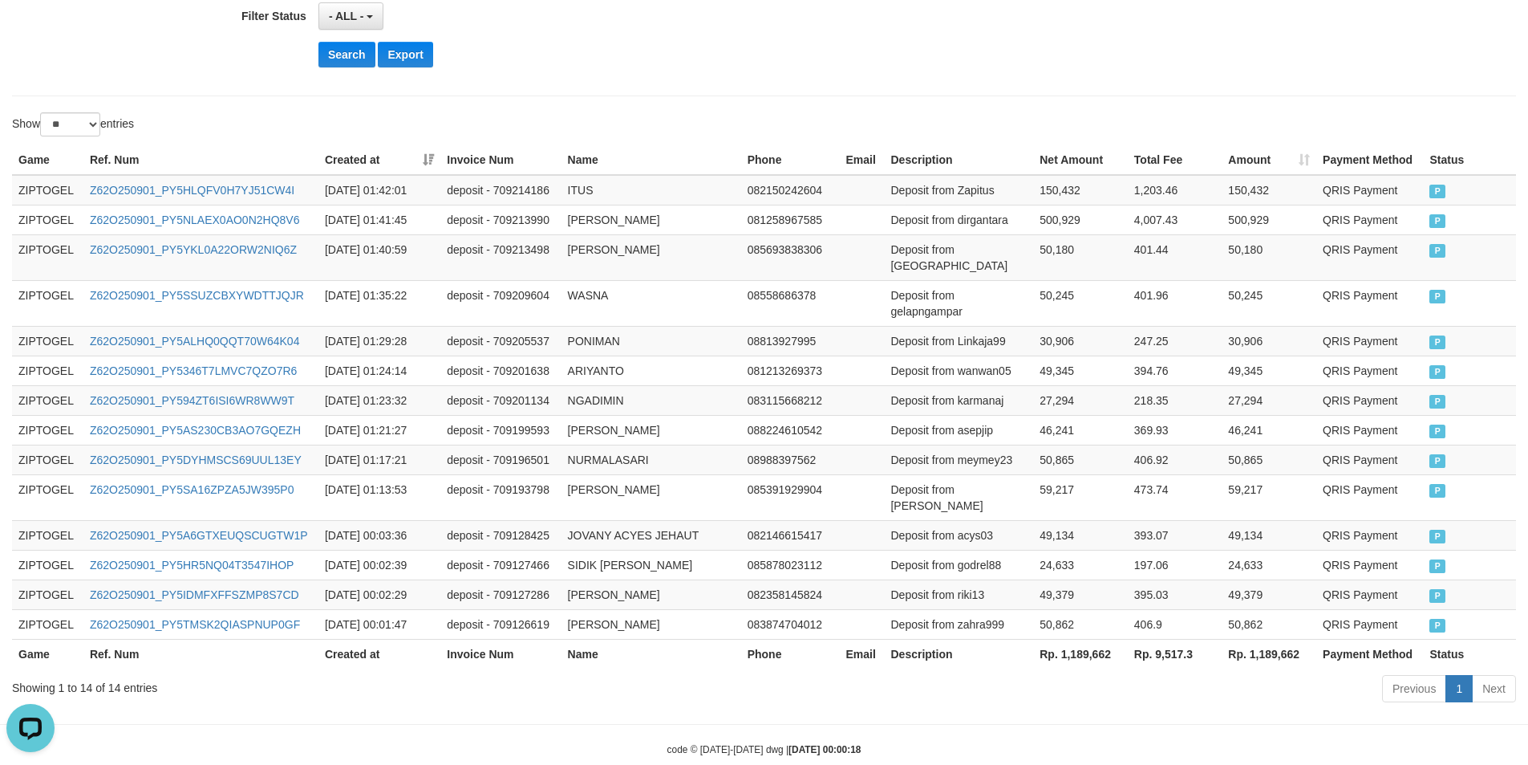
click at [1085, 639] on th "Rp. 1,189,662" at bounding box center [1080, 654] width 95 height 30
copy th "1,189,662"
click at [1147, 639] on th "Rp. 9,517.3" at bounding box center [1175, 654] width 95 height 30
click at [1165, 639] on th "Rp. 9,517.3" at bounding box center [1175, 654] width 95 height 30
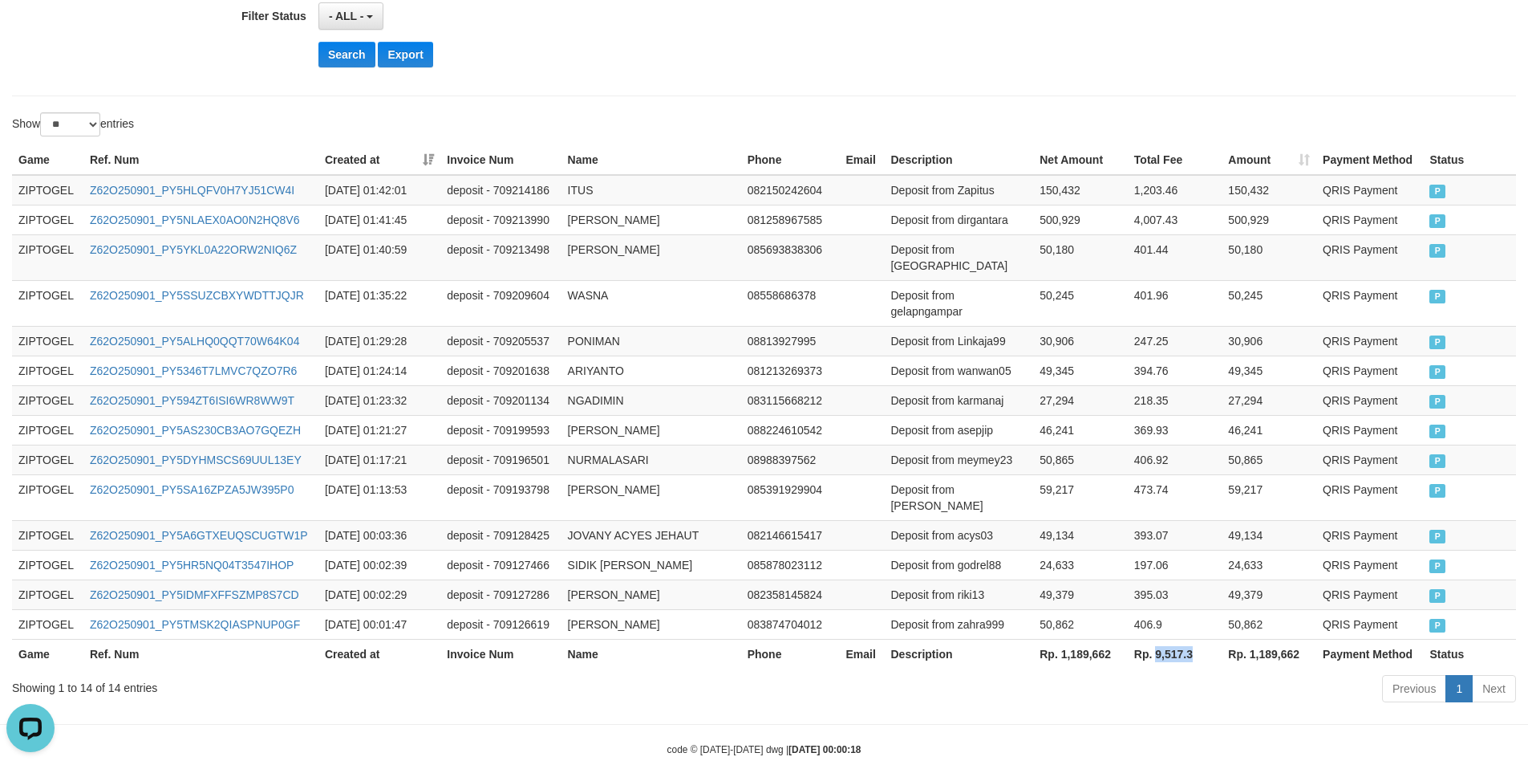
click at [1165, 639] on th "Rp. 9,517.3" at bounding box center [1175, 654] width 95 height 30
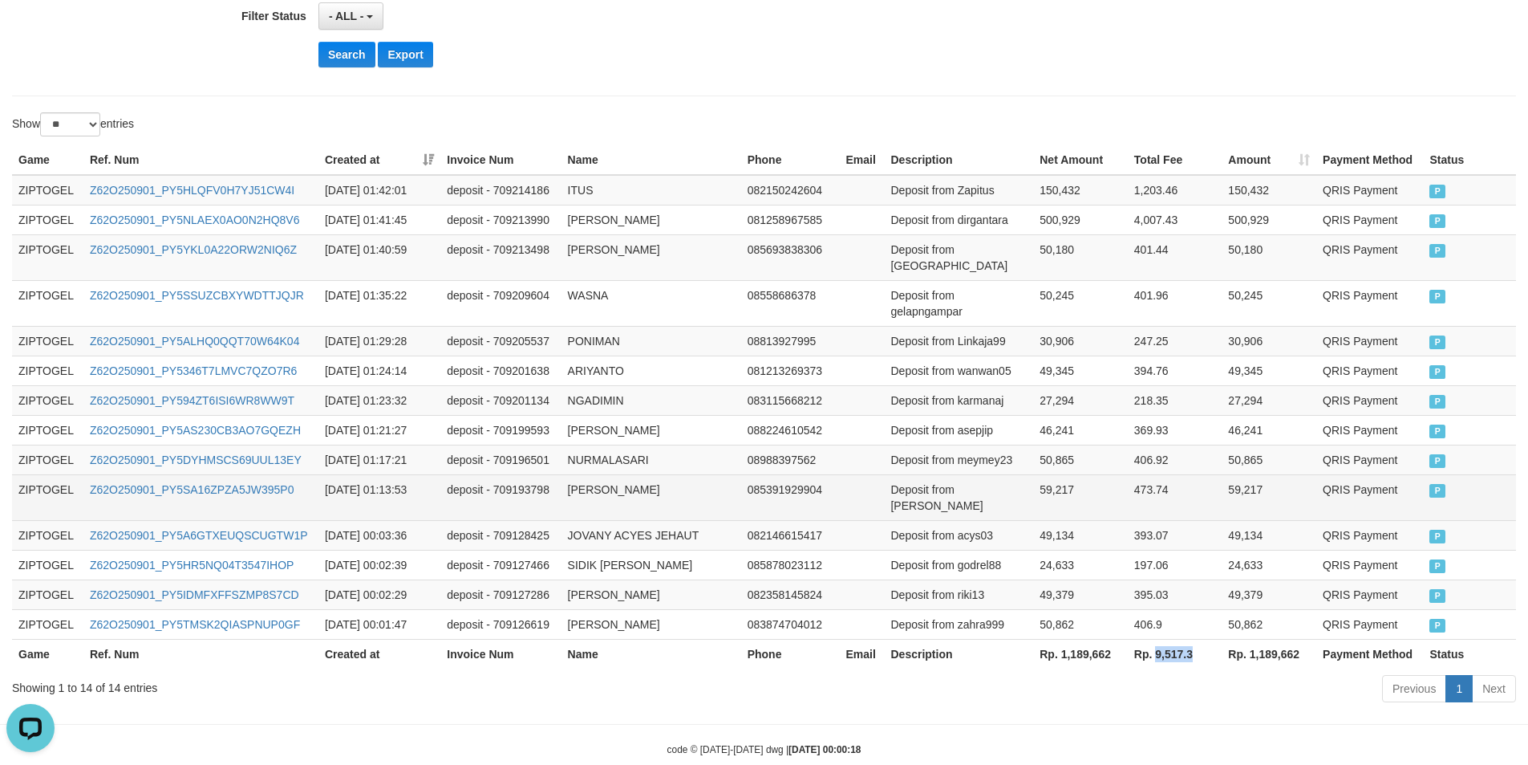
copy th "9,517.3"
